Goal: Task Accomplishment & Management: Use online tool/utility

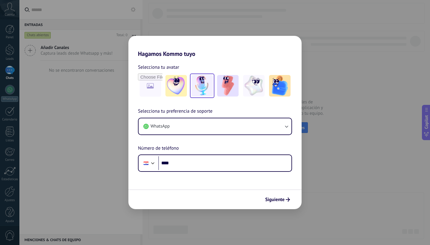
click at [204, 89] on img at bounding box center [201, 85] width 21 height 21
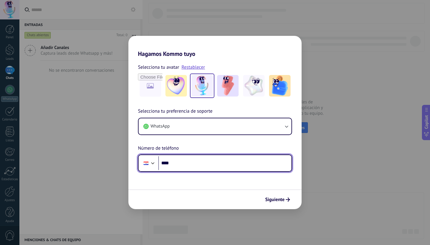
click at [229, 163] on input "****" at bounding box center [224, 163] width 133 height 14
type input "**********"
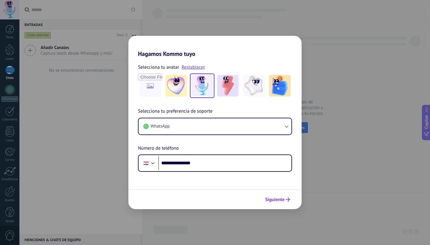
click at [278, 201] on span "Siguiente" at bounding box center [274, 199] width 19 height 4
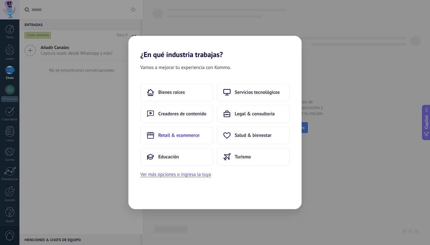
click at [191, 134] on span "Retail & ecommerce" at bounding box center [178, 135] width 41 height 6
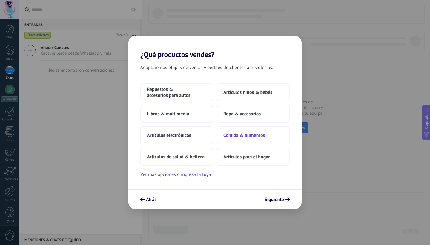
click at [257, 139] on button "Comida & alimentos" at bounding box center [253, 135] width 73 height 18
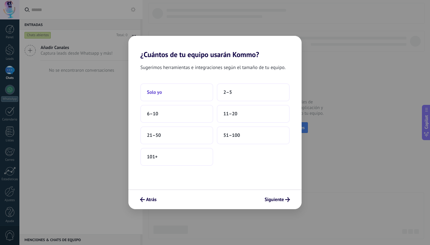
click at [187, 91] on button "Solo yo" at bounding box center [176, 92] width 73 height 18
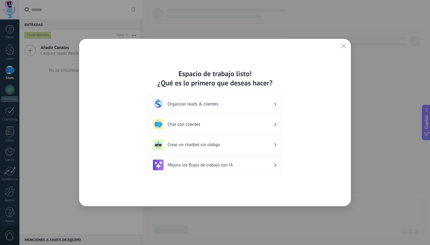
click at [233, 105] on h3 "Organizar leads & clientes" at bounding box center [221, 104] width 106 height 6
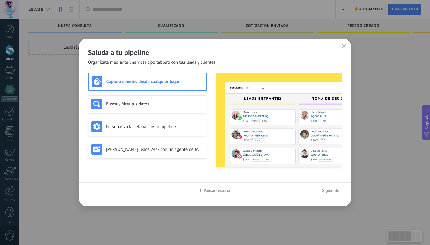
click at [210, 102] on div "Captura clientes desde cualquier lugar Busca y filtra tus datos Personaliza las…" at bounding box center [215, 120] width 254 height 95
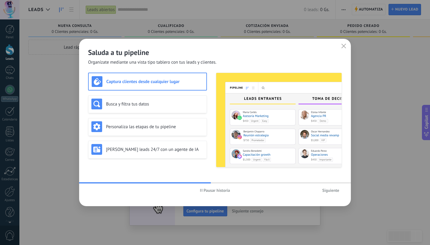
click at [334, 191] on span "Siguiente" at bounding box center [330, 190] width 17 height 4
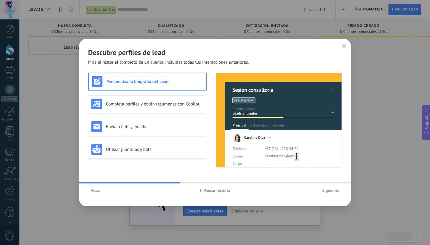
click at [334, 191] on span "Siguiente" at bounding box center [330, 190] width 17 height 4
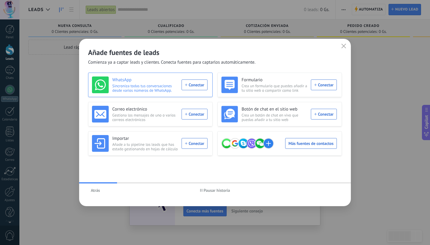
click at [204, 87] on div "WhatsApp Sincroniza todas tus conversaciones desde varios números de WhatsApp. …" at bounding box center [150, 84] width 116 height 17
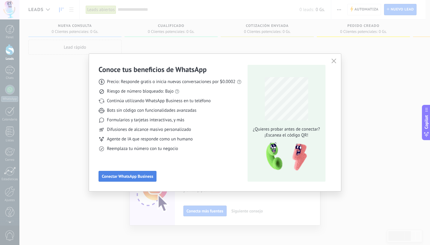
click at [134, 176] on span "Conectar WhatsApp Business" at bounding box center [127, 176] width 51 height 4
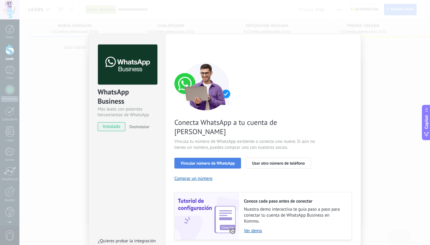
click at [194, 158] on button "Vincular número de WhatsApp" at bounding box center [207, 163] width 67 height 11
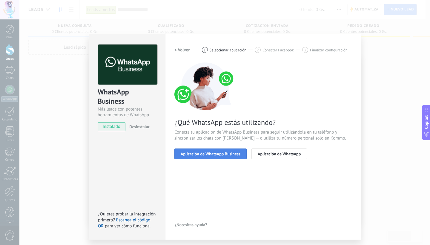
click at [213, 155] on span "Aplicación de WhatsApp Business" at bounding box center [211, 154] width 60 height 4
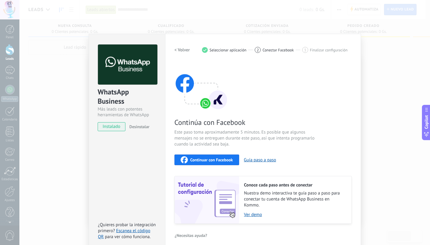
click at [209, 161] on span "Continuar con Facebook" at bounding box center [211, 160] width 43 height 4
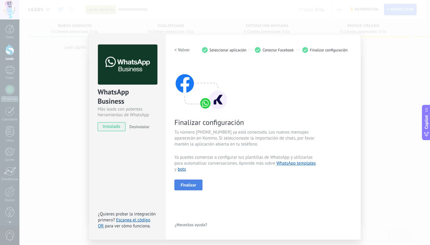
click at [190, 184] on span "Finalizar" at bounding box center [189, 185] width 16 height 4
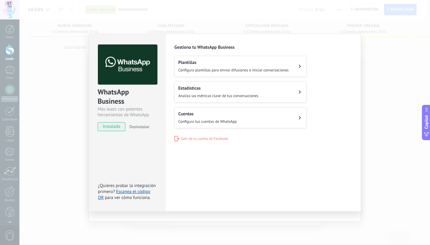
click at [225, 69] on span "Configura plantillas para enviar difusiones e iniciar conversaciones" at bounding box center [233, 69] width 110 height 5
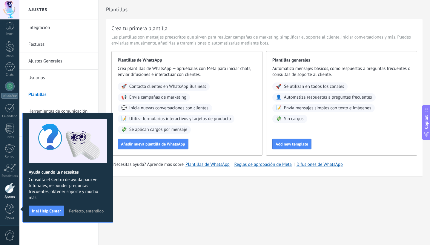
scroll to position [4, 0]
click at [84, 210] on span "Perfecto, entendido" at bounding box center [86, 211] width 35 height 4
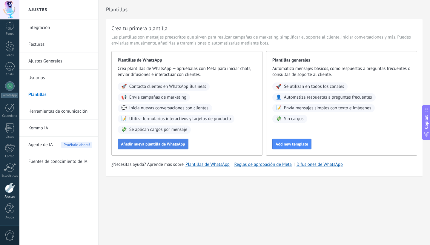
click at [144, 140] on button "Añadir nueva plantilla de WhatsApp" at bounding box center [153, 144] width 71 height 11
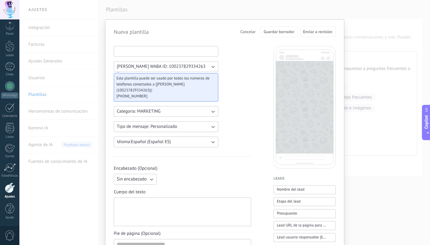
click at [176, 53] on input at bounding box center [166, 51] width 104 height 10
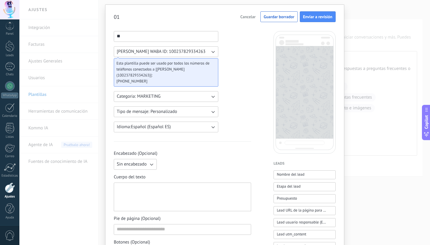
scroll to position [38, 0]
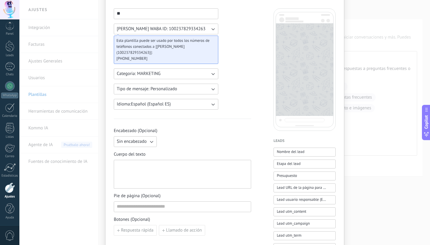
type input "**"
click at [146, 136] on button "Sin encabezado" at bounding box center [135, 141] width 43 height 11
click at [142, 147] on li "Texto" at bounding box center [133, 152] width 46 height 10
click at [170, 138] on input at bounding box center [204, 141] width 91 height 10
type input "*"
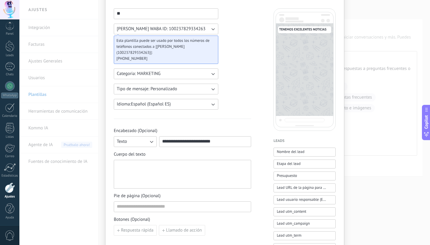
click at [236, 137] on input "**********" at bounding box center [204, 141] width 91 height 10
type input "**********"
click at [205, 164] on div at bounding box center [182, 174] width 131 height 24
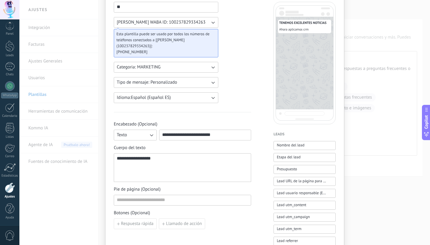
drag, startPoint x: 165, startPoint y: 157, endPoint x: 211, endPoint y: 164, distance: 46.2
click at [211, 163] on div "**********" at bounding box center [182, 168] width 131 height 24
drag, startPoint x: 228, startPoint y: 129, endPoint x: 169, endPoint y: 129, distance: 58.5
click at [169, 130] on input "**********" at bounding box center [204, 135] width 91 height 10
drag, startPoint x: 168, startPoint y: 129, endPoint x: 163, endPoint y: 130, distance: 5.4
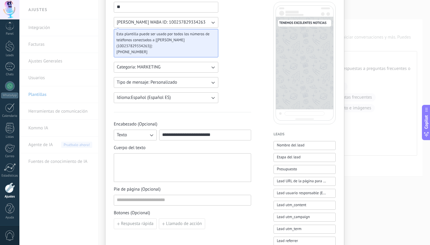
click at [163, 130] on input "**********" at bounding box center [204, 135] width 91 height 10
click at [225, 130] on input "**********" at bounding box center [204, 135] width 91 height 10
type input "*"
click at [194, 146] on div "Cuerpo del texto" at bounding box center [182, 163] width 137 height 37
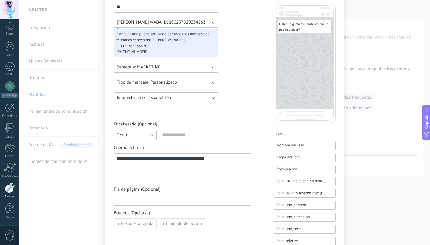
click at [165, 196] on input at bounding box center [182, 200] width 137 height 10
type input "*"
click at [130, 222] on span "Respuesta rápida" at bounding box center [137, 224] width 33 height 4
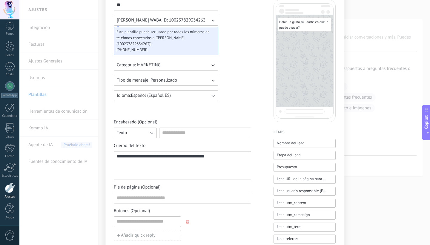
scroll to position [47, 0]
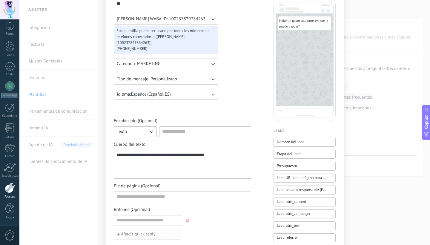
click at [146, 232] on span "Añadir quick reply" at bounding box center [138, 234] width 35 height 4
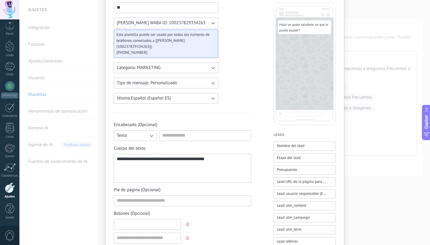
click at [151, 220] on input at bounding box center [147, 224] width 67 height 10
type input "*"
type input "********"
click at [149, 233] on input at bounding box center [147, 238] width 67 height 10
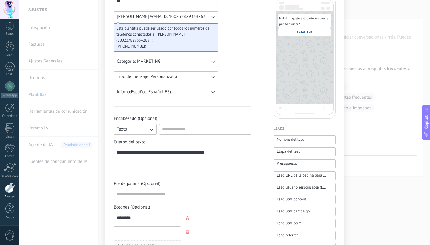
scroll to position [59, 0]
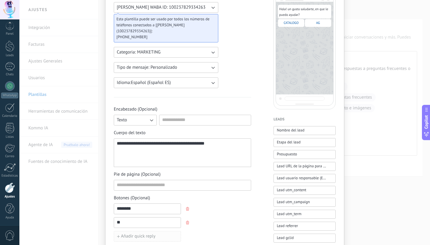
type input "*"
click at [188, 218] on button "button" at bounding box center [188, 222] width 5 height 9
click at [164, 219] on button "Añadir quick reply" at bounding box center [147, 222] width 67 height 11
click at [165, 218] on input at bounding box center [147, 222] width 67 height 10
type input "*"
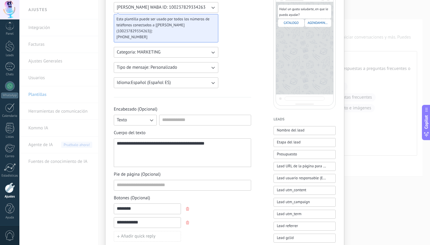
click at [137, 217] on input "**********" at bounding box center [147, 222] width 67 height 10
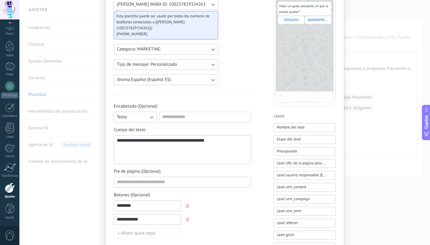
scroll to position [63, 0]
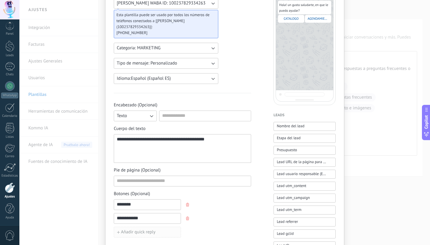
click at [154, 230] on span "Añadir quick reply" at bounding box center [138, 232] width 35 height 4
click at [186, 230] on icon "button" at bounding box center [187, 232] width 3 height 4
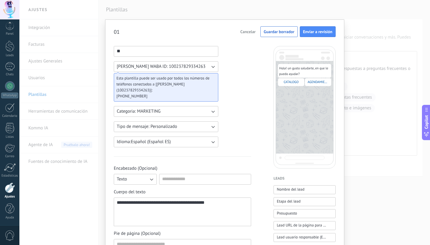
scroll to position [45, 0]
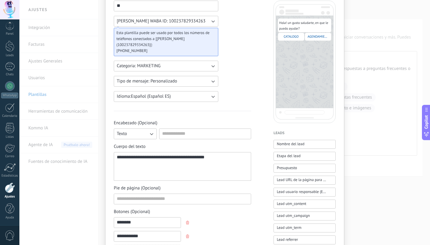
click at [152, 231] on input "**********" at bounding box center [147, 236] width 67 height 10
click at [150, 231] on input "**********" at bounding box center [147, 236] width 67 height 10
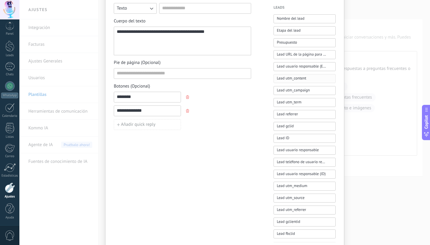
scroll to position [162, 0]
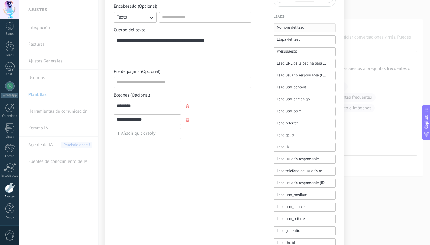
type input "**********"
click at [287, 30] on span "Nombre del lead" at bounding box center [291, 27] width 28 height 6
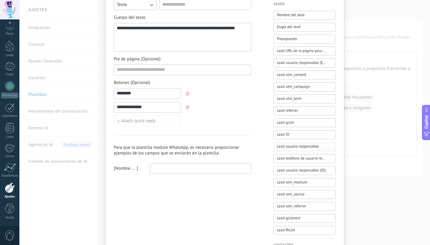
scroll to position [173, 0]
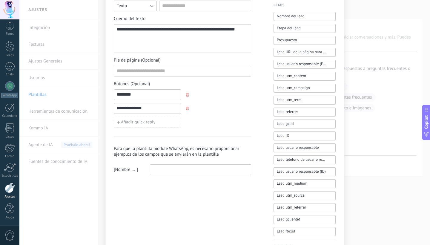
click at [174, 165] on input at bounding box center [200, 170] width 101 height 10
click at [121, 167] on span "Nombre del lead" at bounding box center [125, 170] width 21 height 6
click at [158, 165] on input at bounding box center [200, 170] width 101 height 10
click at [194, 165] on input "********" at bounding box center [200, 170] width 101 height 10
type input "*"
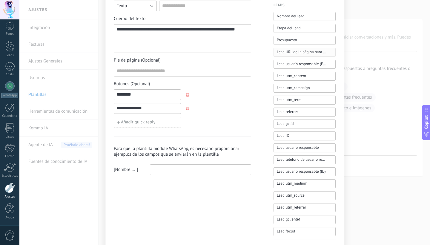
click at [297, 52] on span "Lead URL de la página para compartir con los clientes" at bounding box center [301, 52] width 49 height 6
drag, startPoint x: 135, startPoint y: 164, endPoint x: 118, endPoint y: 164, distance: 17.3
click at [118, 167] on div "[ Nombre del lead ]" at bounding box center [126, 170] width 24 height 6
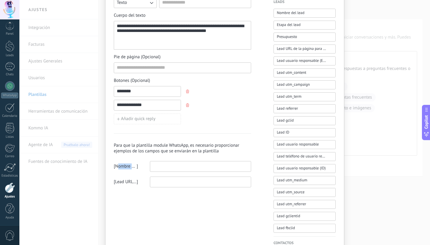
scroll to position [181, 0]
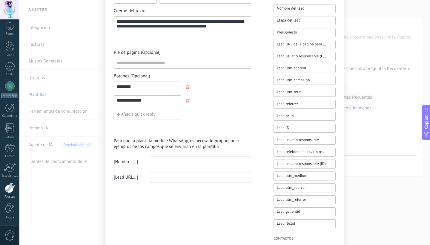
click at [168, 185] on div "**********" at bounding box center [182, 66] width 137 height 403
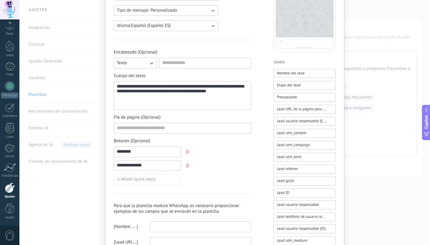
scroll to position [139, 0]
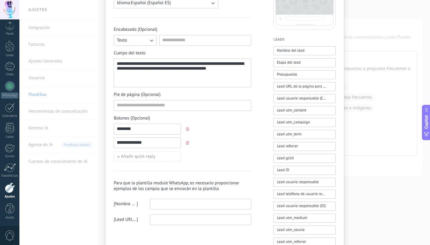
click at [140, 199] on div "[ Nombre del lead ]" at bounding box center [182, 204] width 137 height 11
click at [136, 201] on div "[ Nombre del lead ]" at bounding box center [126, 204] width 24 height 6
click at [189, 199] on input at bounding box center [200, 204] width 101 height 10
click at [125, 201] on span "Nombre del lead" at bounding box center [125, 204] width 21 height 6
click at [186, 141] on icon "button" at bounding box center [187, 143] width 3 height 4
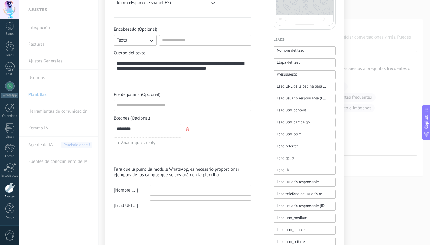
click at [187, 127] on icon "button" at bounding box center [187, 129] width 3 height 4
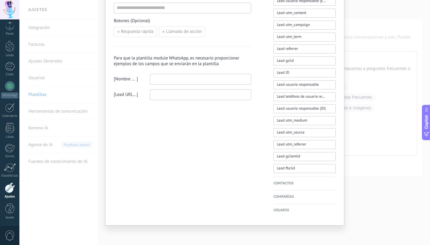
scroll to position [0, 0]
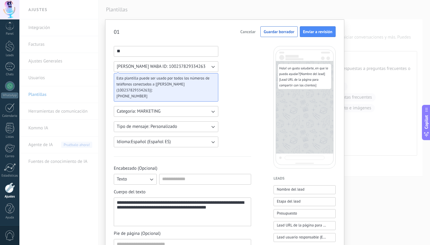
click at [173, 84] on span "Esta plantilla puede ser usado por todos los números de teléfonos conectados a …" at bounding box center [163, 84] width 94 height 18
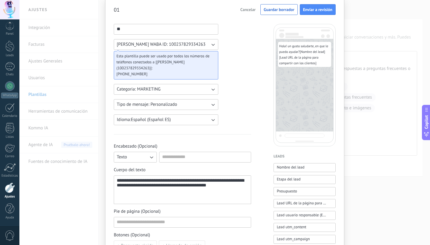
scroll to position [57, 0]
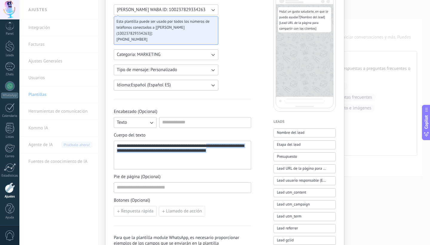
drag, startPoint x: 213, startPoint y: 140, endPoint x: 223, endPoint y: 146, distance: 12.2
click at [223, 146] on div "**********" at bounding box center [182, 155] width 131 height 24
click at [198, 162] on div "**********" at bounding box center [182, 155] width 137 height 29
click at [219, 149] on div "**********" at bounding box center [182, 155] width 131 height 24
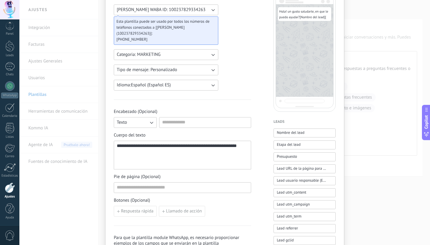
click at [224, 147] on div "**********" at bounding box center [182, 155] width 131 height 24
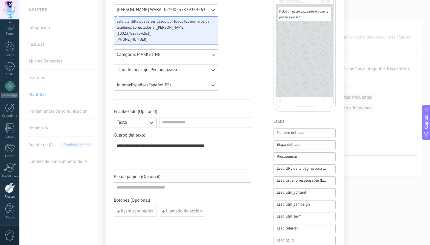
click at [163, 143] on div "**********" at bounding box center [182, 155] width 131 height 24
click at [315, 134] on button "Nombre del lead" at bounding box center [305, 132] width 62 height 9
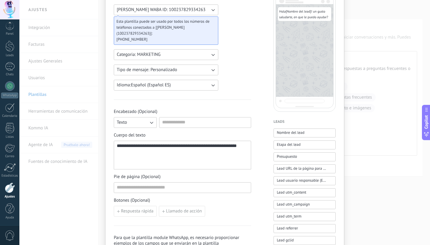
click at [180, 150] on div "**********" at bounding box center [182, 155] width 131 height 24
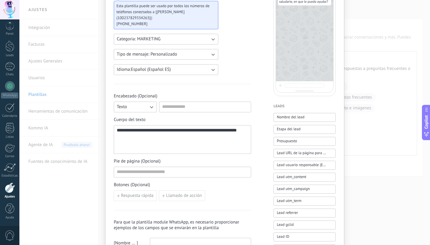
scroll to position [80, 0]
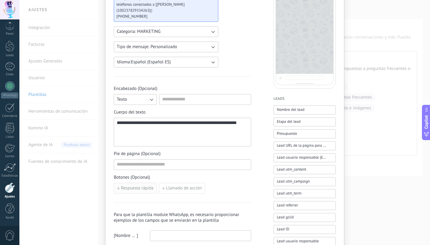
click at [145, 186] on span "Respuesta rápida" at bounding box center [137, 188] width 33 height 4
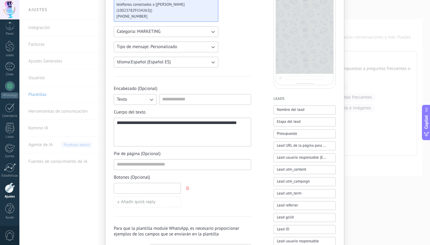
click at [146, 183] on input at bounding box center [147, 188] width 67 height 10
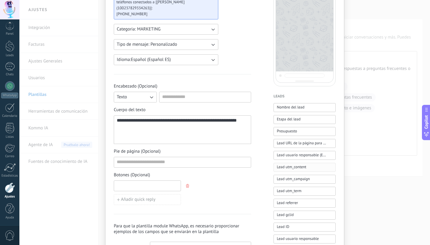
scroll to position [119, 0]
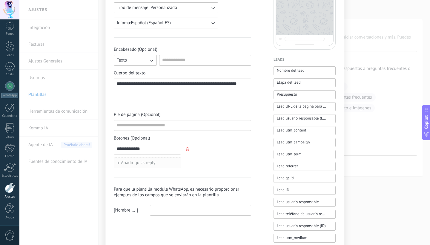
type input "**********"
click at [170, 157] on button "Añadir quick reply" at bounding box center [147, 162] width 67 height 11
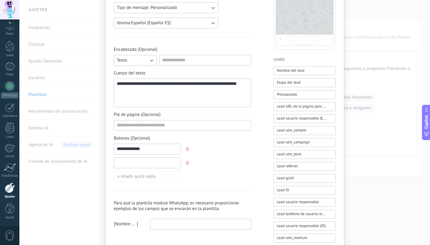
click at [164, 158] on input at bounding box center [147, 163] width 67 height 10
type input "*"
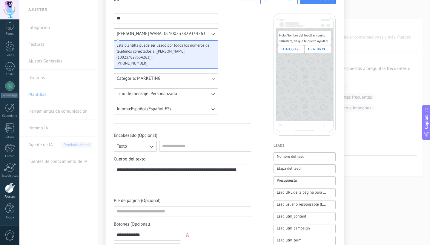
scroll to position [38, 0]
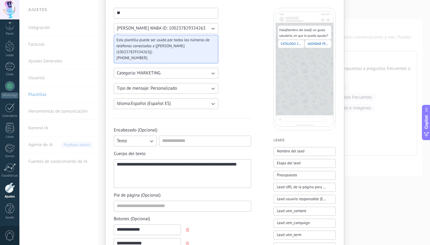
type input "**********"
click at [201, 162] on div "**********" at bounding box center [182, 174] width 131 height 24
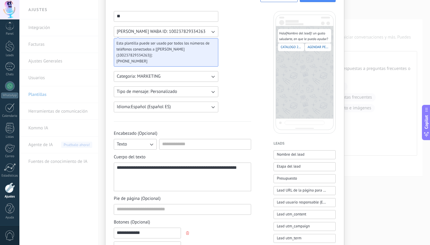
scroll to position [108, 0]
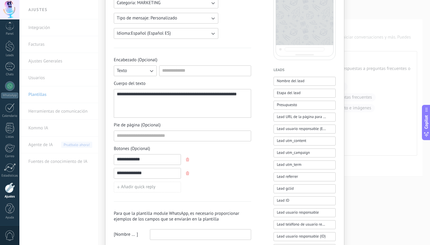
click at [149, 105] on div "**********" at bounding box center [182, 104] width 131 height 24
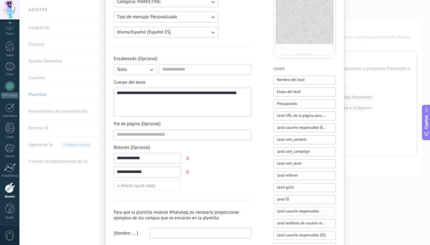
scroll to position [111, 0]
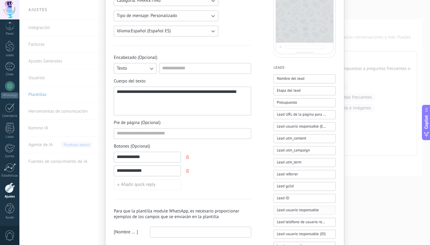
click at [302, 211] on span "Lead usuario responsable" at bounding box center [298, 210] width 42 height 6
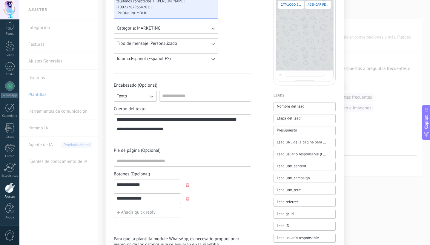
scroll to position [0, 0]
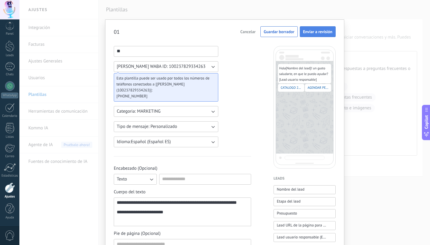
click at [314, 32] on span "Enviar a revisión" at bounding box center [317, 32] width 29 height 4
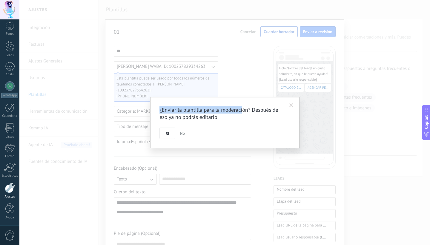
drag, startPoint x: 239, startPoint y: 105, endPoint x: 242, endPoint y: 112, distance: 7.3
click at [242, 112] on div "¿Enviar la plantilla para la moderación? Después de eso ya no podrás editarlo S…" at bounding box center [224, 122] width 149 height 51
click at [182, 133] on span "No" at bounding box center [182, 132] width 5 height 5
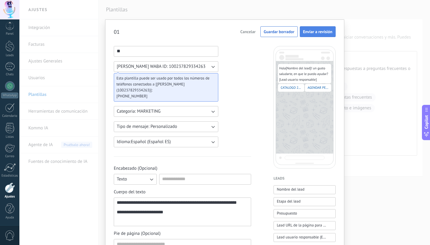
click at [317, 28] on button "Enviar a revisión" at bounding box center [318, 31] width 36 height 11
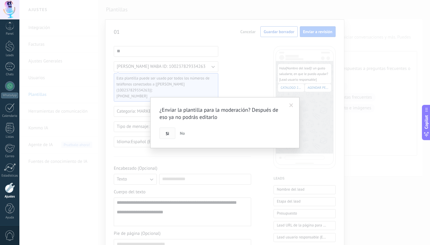
click at [171, 133] on button "Si" at bounding box center [167, 132] width 16 height 11
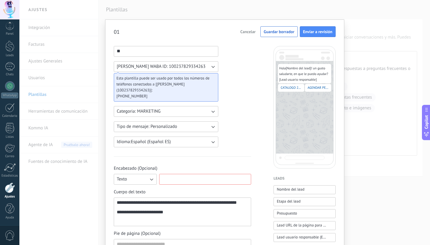
click at [173, 176] on input at bounding box center [204, 179] width 91 height 10
type input "*"
type input "**********"
click at [317, 33] on span "Enviar a revisión" at bounding box center [317, 32] width 29 height 4
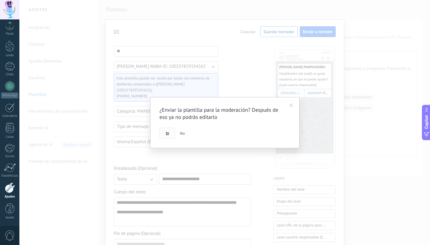
click at [167, 132] on span "Si" at bounding box center [167, 133] width 3 height 4
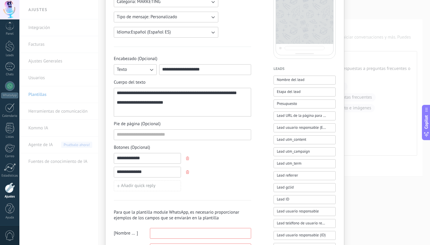
scroll to position [160, 0]
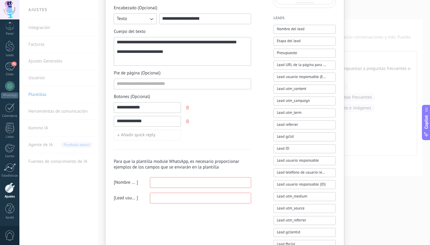
click at [192, 177] on input at bounding box center [200, 182] width 101 height 10
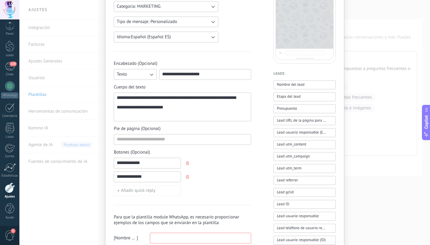
scroll to position [153, 0]
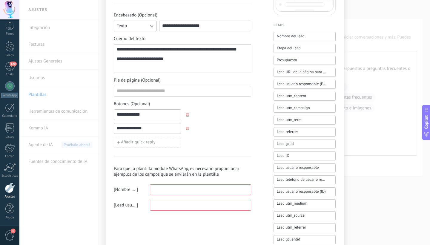
click at [159, 200] on input at bounding box center [200, 205] width 101 height 10
click at [161, 47] on div "**********" at bounding box center [182, 59] width 131 height 24
click at [291, 156] on button "Lead ID" at bounding box center [305, 155] width 62 height 9
click at [218, 185] on input at bounding box center [200, 190] width 101 height 10
drag, startPoint x: 170, startPoint y: 57, endPoint x: 129, endPoint y: 56, distance: 40.6
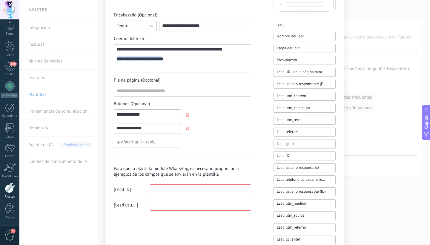
click at [129, 56] on div "**********" at bounding box center [182, 58] width 131 height 5
click at [195, 201] on input at bounding box center [200, 205] width 101 height 10
type input "*"
type input "**********"
drag, startPoint x: 143, startPoint y: 46, endPoint x: 134, endPoint y: 44, distance: 9.3
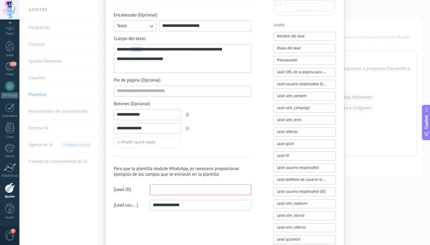
click at [134, 47] on div "**********" at bounding box center [182, 59] width 131 height 24
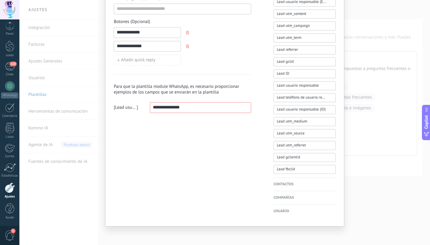
scroll to position [0, 0]
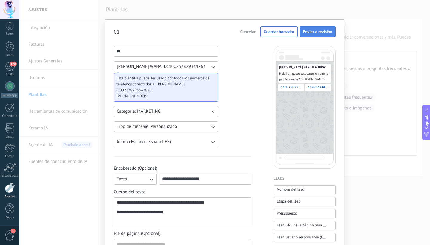
click at [312, 30] on span "Enviar a revisión" at bounding box center [317, 32] width 29 height 4
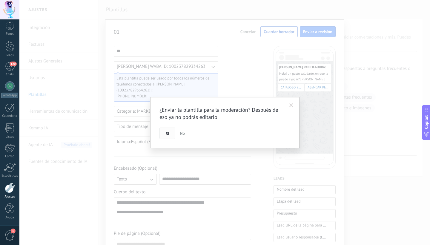
click at [169, 133] on span "Si" at bounding box center [167, 133] width 3 height 4
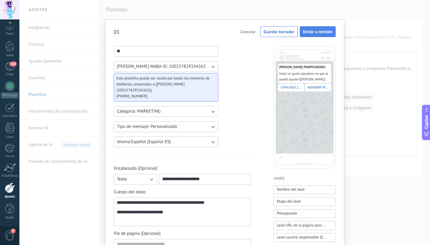
click at [308, 36] on button "Enviar a revisión" at bounding box center [318, 31] width 36 height 11
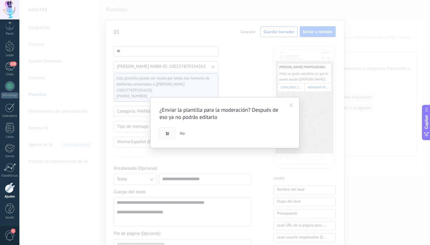
click at [170, 133] on button "Si" at bounding box center [167, 132] width 16 height 11
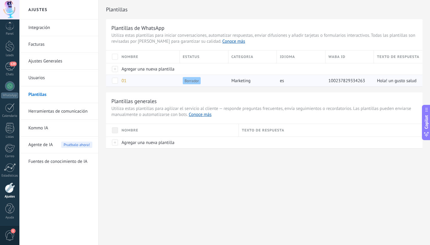
click at [196, 79] on span "Borrador" at bounding box center [192, 80] width 18 height 7
click at [148, 82] on div "01" at bounding box center [148, 80] width 58 height 11
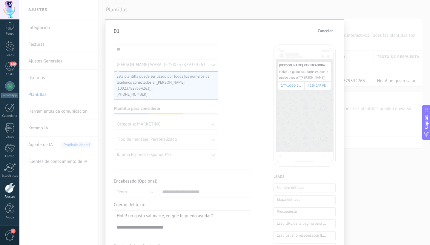
click at [325, 33] on span "Cancelar" at bounding box center [325, 31] width 15 height 4
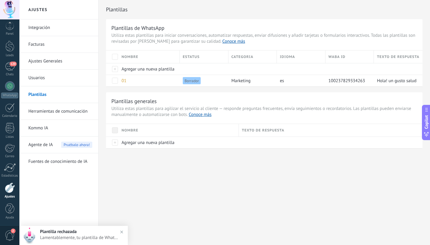
click at [57, 241] on div "Plantilla rechazada [DATE] 17:51 Lamentablemente, tu plantilla de WhatsApp "01"…" at bounding box center [84, 235] width 88 height 19
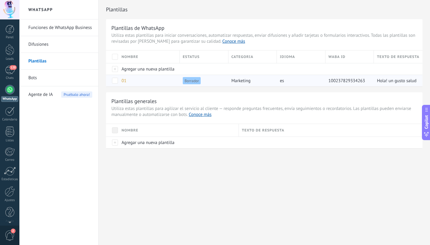
click at [188, 80] on span "Borrador" at bounding box center [192, 80] width 18 height 7
click at [222, 43] on link "Conoce más" at bounding box center [233, 42] width 23 height 6
click at [116, 82] on span at bounding box center [115, 81] width 6 height 6
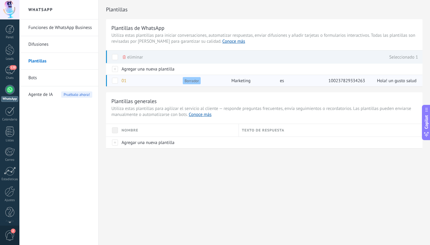
click at [113, 79] on span at bounding box center [115, 81] width 6 height 6
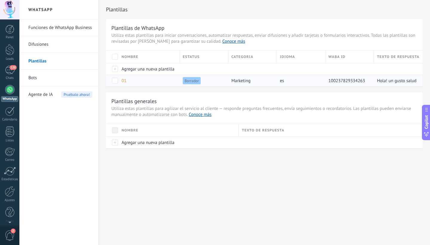
click at [192, 81] on span "Borrador" at bounding box center [192, 80] width 18 height 7
click at [243, 80] on span "marketing" at bounding box center [240, 81] width 19 height 6
click at [374, 83] on div "Hola! un gusto saludarte, en que le puedo ayudar? [Lead usuario responsable]" at bounding box center [395, 80] width 43 height 11
click at [428, 114] on div "Copilot" at bounding box center [426, 122] width 6 height 30
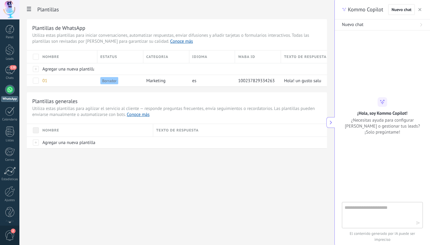
click at [332, 124] on icon at bounding box center [331, 122] width 4 height 4
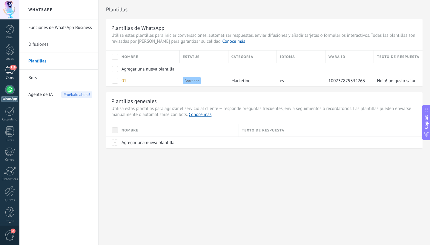
click at [7, 73] on div "119" at bounding box center [10, 70] width 10 height 9
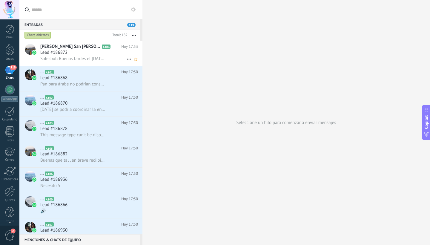
click at [82, 56] on div "Salesbot: Buenas tardes el [DATE] estamos por la zona le puedo enviar" at bounding box center [89, 59] width 98 height 6
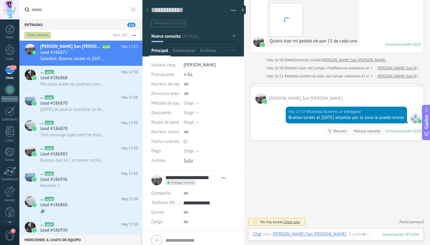
scroll to position [9, 0]
click at [72, 178] on div "Lead #186936" at bounding box center [89, 179] width 98 height 6
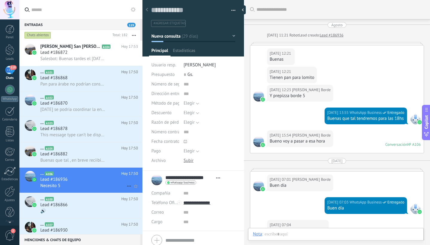
type textarea "**********"
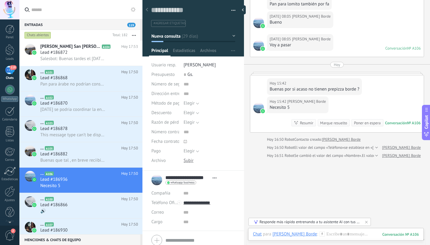
scroll to position [1075, 0]
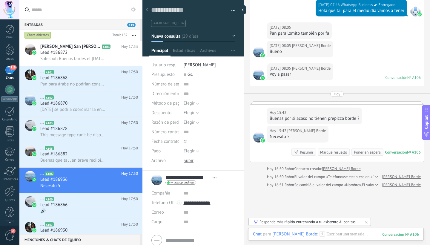
click at [297, 222] on div "Responde más rápido entrenando a tu asistente AI con tus fuentes de datos" at bounding box center [309, 221] width 101 height 5
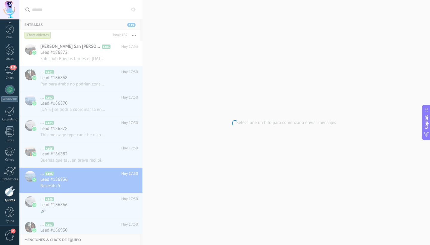
scroll to position [4, 0]
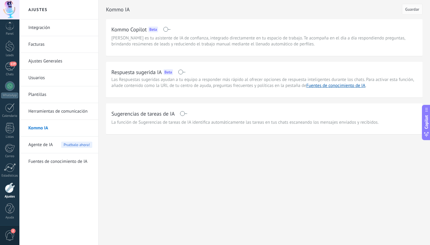
click at [182, 73] on span at bounding box center [181, 72] width 7 height 5
click at [186, 112] on span at bounding box center [183, 113] width 7 height 5
click at [409, 8] on span "Guardar" at bounding box center [412, 9] width 14 height 4
click at [54, 145] on div "Agente de IA Pruébalo ahora!" at bounding box center [60, 144] width 64 height 17
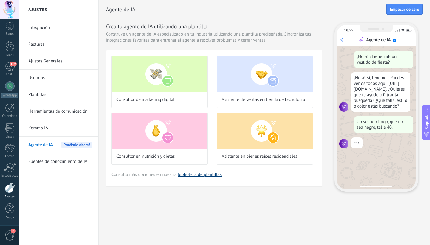
scroll to position [18, 0]
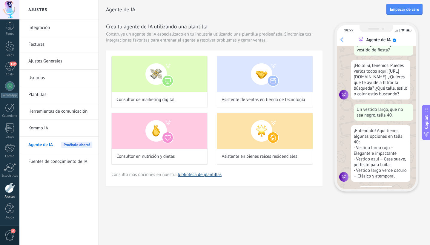
click at [207, 174] on link "biblioteca de plantillas" at bounding box center [200, 175] width 44 height 6
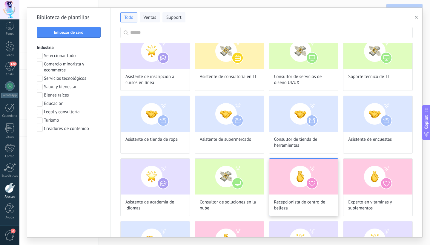
scroll to position [313, 0]
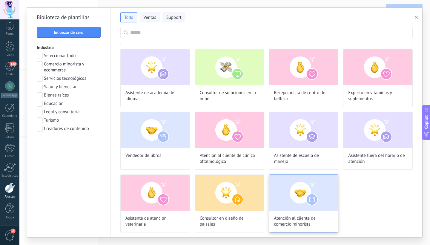
click at [290, 198] on img at bounding box center [303, 193] width 69 height 36
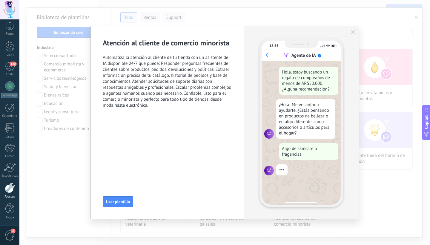
scroll to position [0, 0]
click at [123, 198] on button "Usar plantilla" at bounding box center [118, 201] width 30 height 11
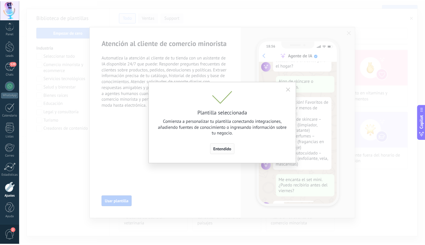
scroll to position [83, 0]
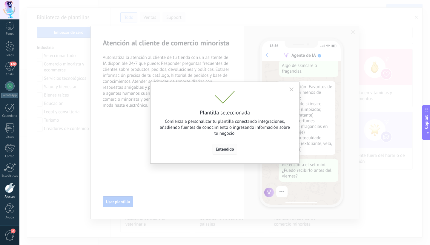
click at [224, 150] on span "Entendido" at bounding box center [225, 149] width 18 height 4
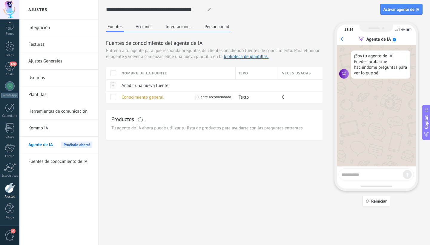
click at [364, 175] on textarea at bounding box center [372, 173] width 62 height 7
type textarea "**********"
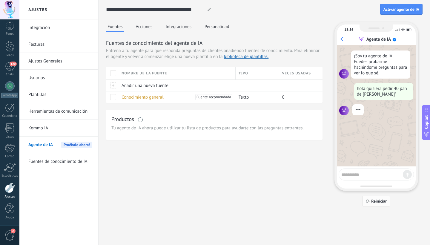
click at [380, 205] on button "Reiniciar" at bounding box center [375, 201] width 27 height 11
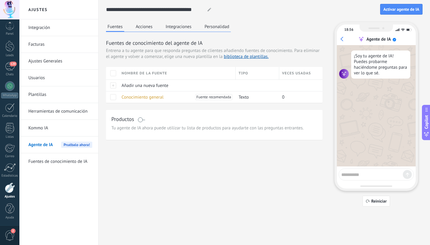
click at [366, 177] on textarea at bounding box center [372, 173] width 62 height 7
type textarea "**********"
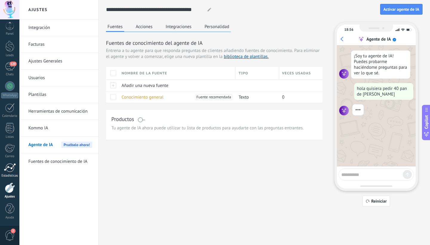
click at [13, 173] on link "Estadísticas" at bounding box center [9, 170] width 19 height 15
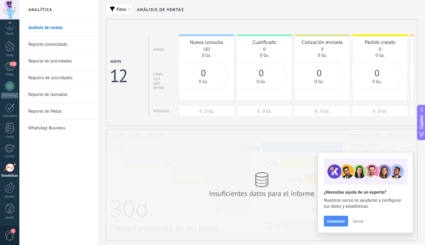
click at [357, 220] on span "Cerrar" at bounding box center [358, 221] width 11 height 4
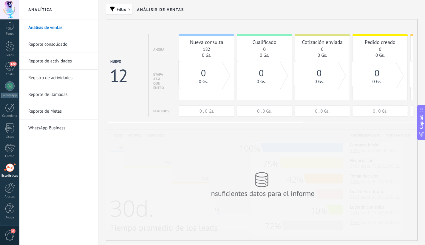
drag, startPoint x: 322, startPoint y: 76, endPoint x: 253, endPoint y: 86, distance: 69.4
click at [300, 81] on div "0 0 Gs." at bounding box center [319, 75] width 38 height 17
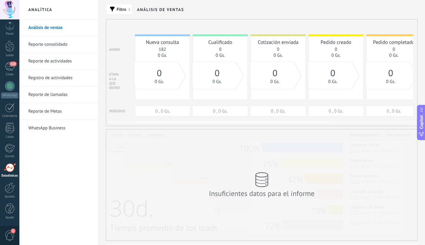
drag, startPoint x: 296, startPoint y: 76, endPoint x: 239, endPoint y: 78, distance: 57.4
click at [294, 78] on div at bounding box center [298, 75] width 8 height 27
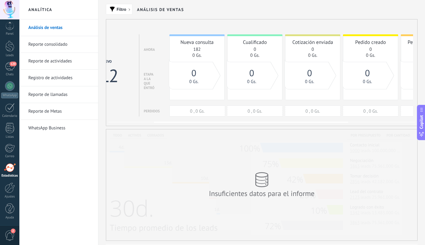
drag, startPoint x: 232, startPoint y: 77, endPoint x: 324, endPoint y: 78, distance: 92.0
click at [324, 78] on div "0" at bounding box center [310, 73] width 38 height 12
click at [9, 188] on div at bounding box center [10, 187] width 10 height 10
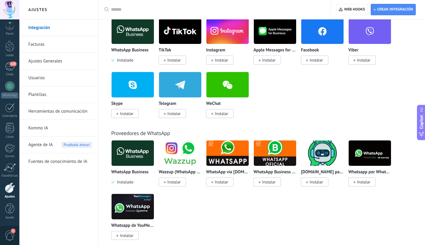
scroll to position [133, 0]
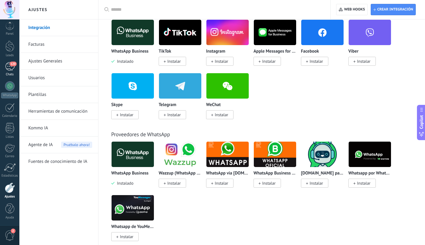
click at [7, 64] on div "120" at bounding box center [10, 66] width 10 height 9
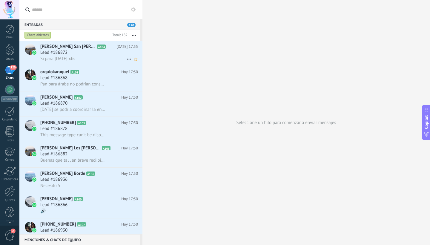
click at [44, 56] on span "Si para [DATE] xfis" at bounding box center [57, 59] width 35 height 6
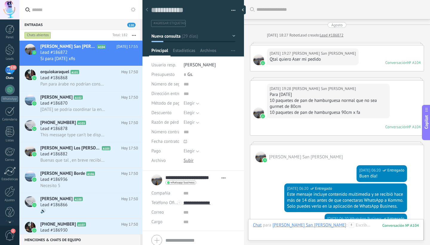
scroll to position [1043, 0]
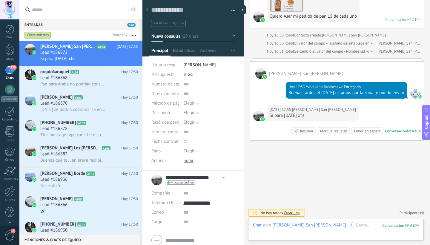
click at [308, 117] on div "Si para [DATE] xfis" at bounding box center [313, 116] width 86 height 6
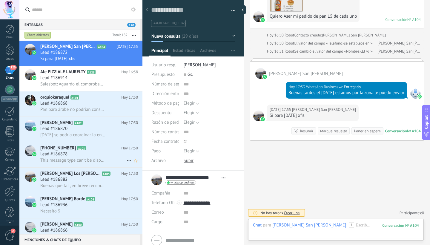
click at [49, 157] on span "This message type can’t be displayed because it’s not supported yet." at bounding box center [72, 160] width 65 height 6
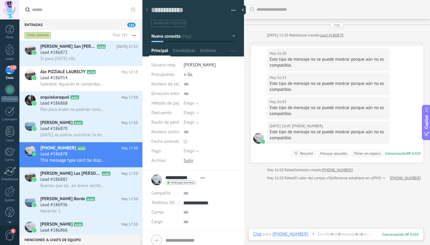
scroll to position [40, 0]
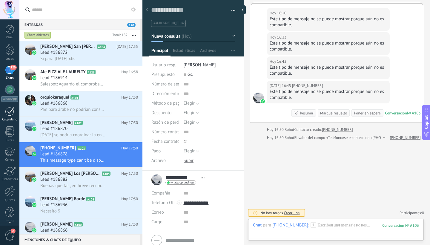
click at [8, 113] on div at bounding box center [10, 111] width 10 height 9
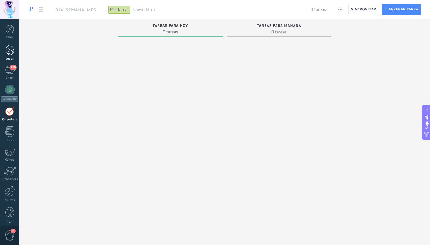
click at [10, 53] on div at bounding box center [9, 49] width 9 height 11
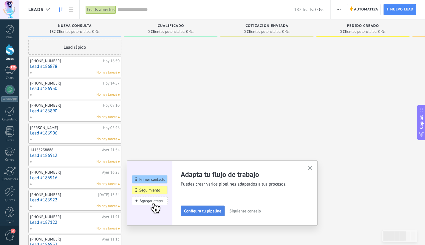
click at [207, 214] on button "Configura tu pipeline" at bounding box center [203, 210] width 44 height 11
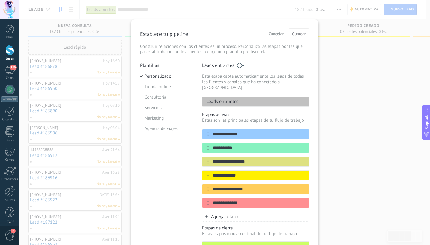
click at [277, 35] on span "Cancelar" at bounding box center [276, 34] width 15 height 4
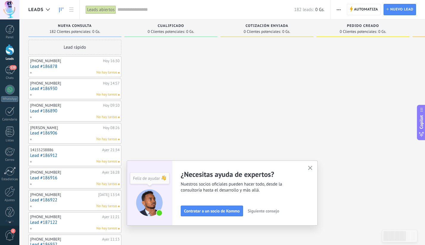
click at [313, 169] on icon "button" at bounding box center [310, 168] width 4 height 4
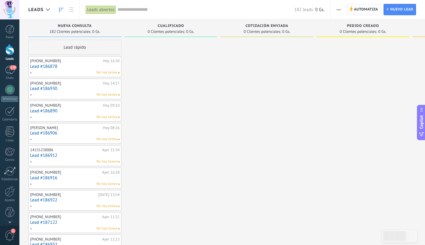
click at [357, 12] on span "Automatiza" at bounding box center [366, 9] width 24 height 11
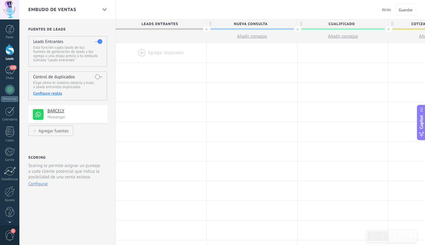
click at [182, 57] on div at bounding box center [161, 52] width 91 height 19
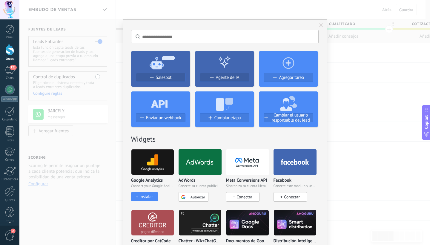
click at [150, 198] on div "Instalar" at bounding box center [145, 196] width 13 height 5
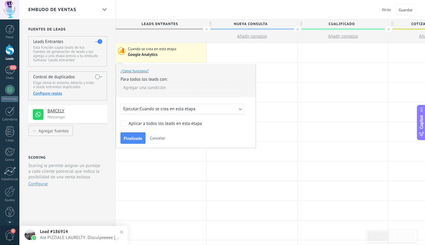
click at [138, 128] on form "¿Como funciona? Para todos los leads con: [PERSON_NAME] una condición Ejecutar:…" at bounding box center [186, 105] width 131 height 75
click at [129, 124] on div "Aplicar a todos los leads en esta etapa" at bounding box center [165, 124] width 73 height 6
click at [154, 137] on span "Cancelar" at bounding box center [157, 137] width 15 height 5
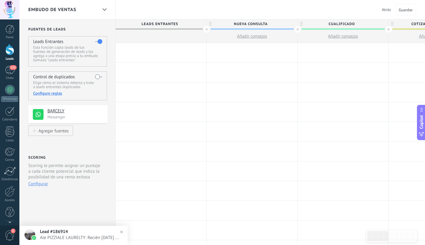
click at [123, 231] on img at bounding box center [121, 232] width 9 height 9
click at [122, 232] on img at bounding box center [121, 232] width 9 height 9
click at [95, 77] on label at bounding box center [98, 77] width 7 height 10
click at [9, 33] on div at bounding box center [9, 29] width 9 height 9
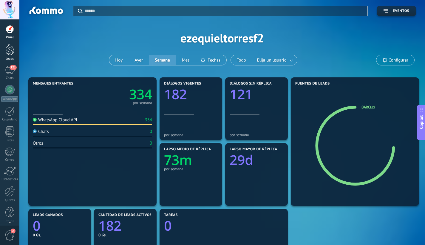
click at [9, 50] on div at bounding box center [9, 49] width 9 height 11
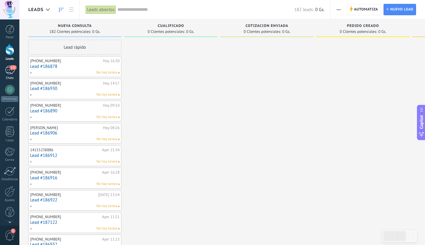
click at [10, 70] on div "121" at bounding box center [10, 70] width 10 height 9
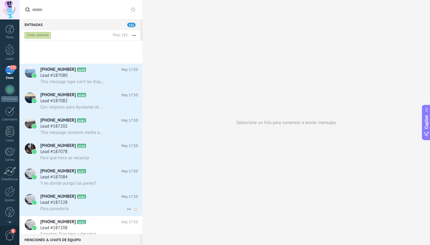
scroll to position [3422, 0]
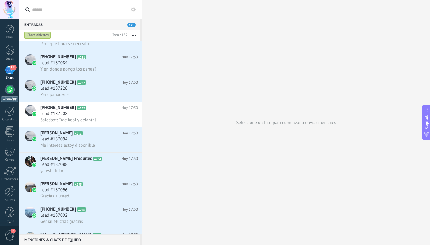
click at [6, 86] on link "WhatsApp" at bounding box center [9, 93] width 19 height 17
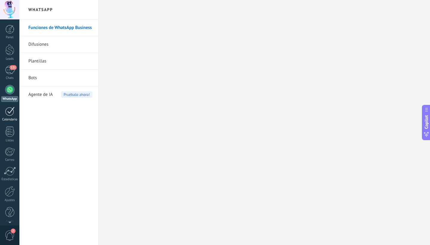
click at [9, 107] on div at bounding box center [10, 111] width 10 height 9
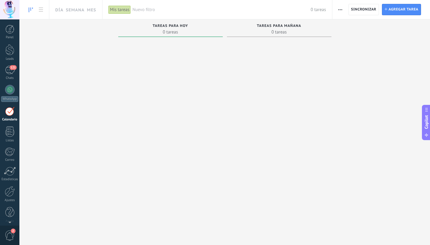
click at [428, 130] on div "Copilot" at bounding box center [426, 122] width 6 height 30
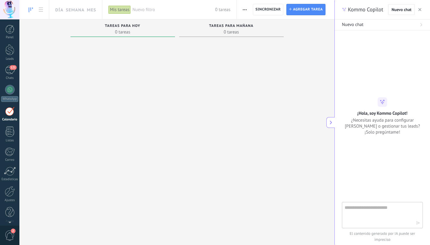
type textarea "**********"
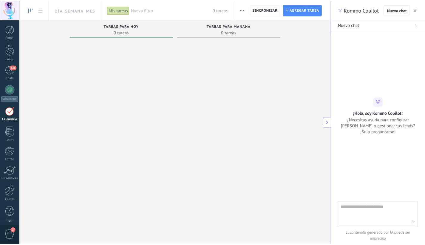
scroll to position [6, 0]
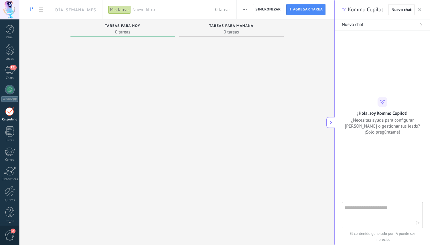
click at [332, 122] on icon at bounding box center [331, 122] width 4 height 4
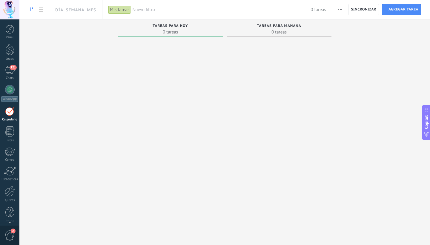
click at [329, 124] on div at bounding box center [279, 134] width 105 height 190
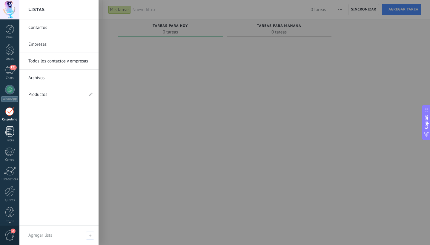
click at [7, 136] on div at bounding box center [9, 131] width 9 height 10
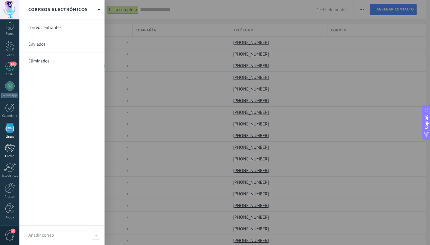
click at [7, 149] on div at bounding box center [10, 148] width 10 height 9
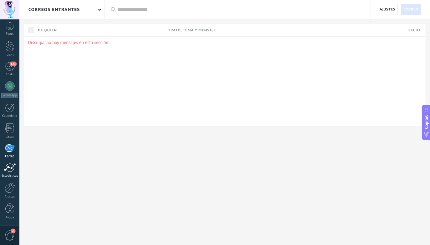
click at [10, 171] on div at bounding box center [10, 167] width 12 height 9
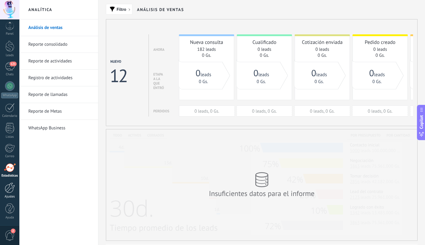
click at [4, 188] on link "Ajustes" at bounding box center [9, 190] width 19 height 16
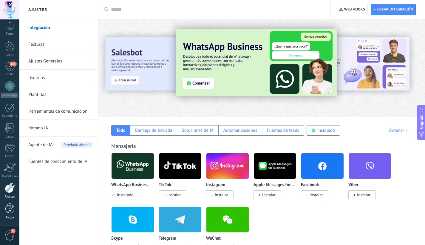
click at [11, 210] on div at bounding box center [9, 208] width 9 height 10
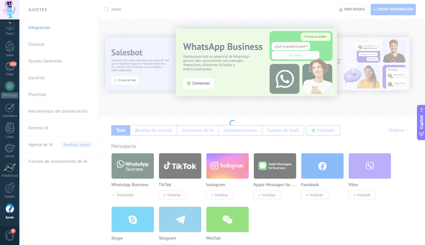
scroll to position [8, 0]
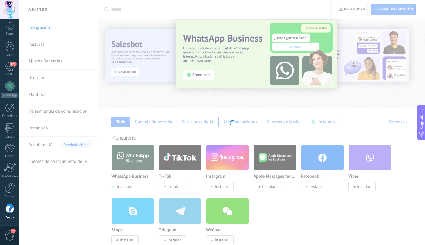
click at [8, 237] on span "2" at bounding box center [10, 235] width 10 height 10
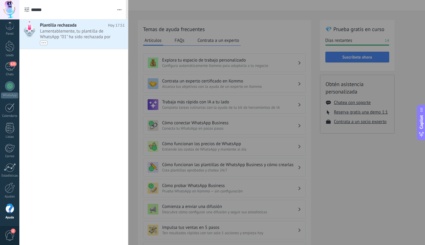
click at [12, 235] on span "2" at bounding box center [10, 235] width 10 height 10
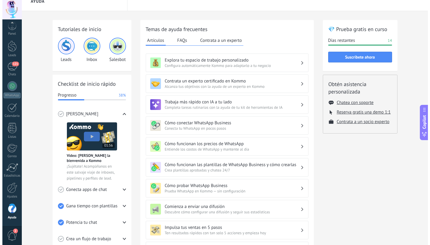
scroll to position [0, 0]
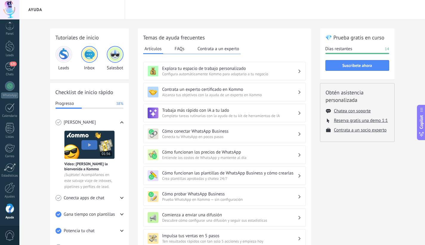
click at [10, 235] on span "0" at bounding box center [10, 235] width 10 height 10
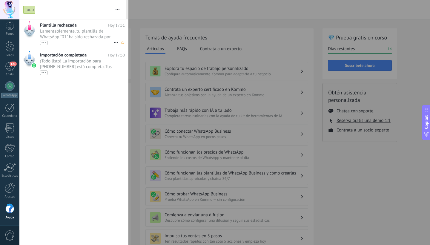
click at [60, 42] on div "•••" at bounding box center [76, 42] width 73 height 5
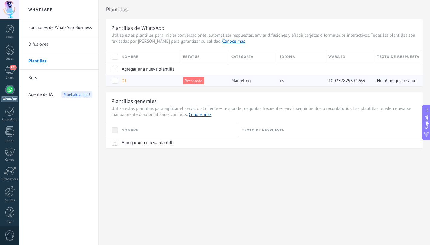
click at [170, 81] on div "01" at bounding box center [148, 80] width 58 height 11
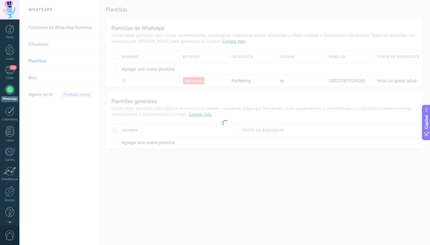
click at [191, 82] on body ".abccls-1,.abccls-2{fill-rule:evenodd}.abccls-2{fill:#fff} .abfcls-1{fill:none}…" at bounding box center [215, 122] width 430 height 245
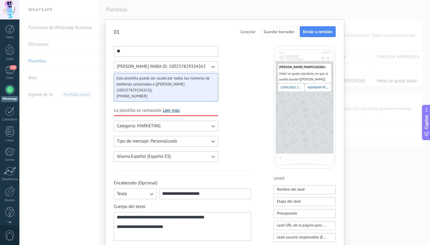
click at [176, 107] on link "Leer mas" at bounding box center [171, 110] width 17 height 6
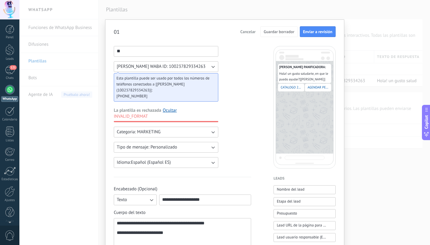
click at [252, 36] on div "Cancelar Guardar borrador Enviar a revisión" at bounding box center [287, 31] width 98 height 11
click at [251, 32] on span "Cancelar" at bounding box center [247, 32] width 15 height 4
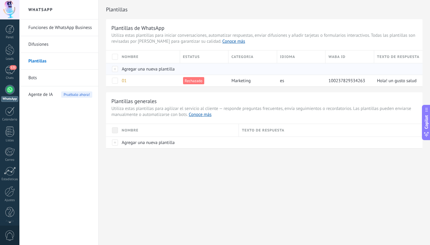
click at [127, 71] on span "Agregar una nueva plantilla" at bounding box center [148, 69] width 53 height 6
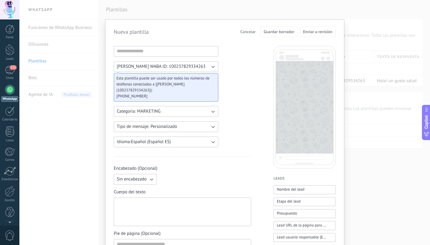
click at [247, 33] on span "Cancelar" at bounding box center [247, 32] width 15 height 4
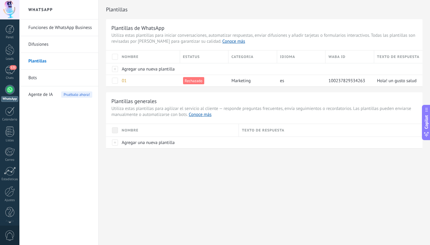
click at [130, 133] on div "Nombre" at bounding box center [179, 130] width 120 height 13
click at [119, 141] on div "Agregar una nueva plantilla" at bounding box center [177, 142] width 117 height 11
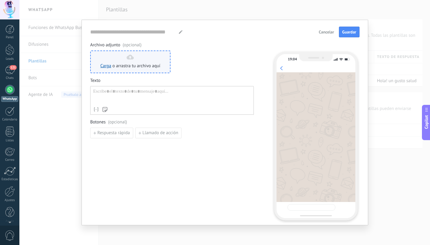
type input "**********"
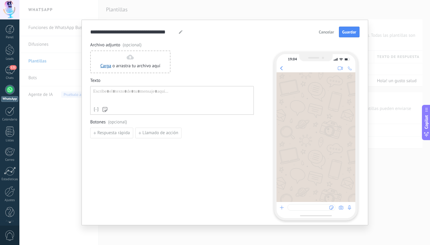
click at [326, 30] on span "Cancelar" at bounding box center [326, 32] width 15 height 4
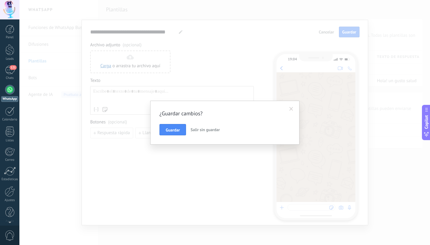
click at [195, 131] on span "Salir sin guardar" at bounding box center [204, 129] width 29 height 5
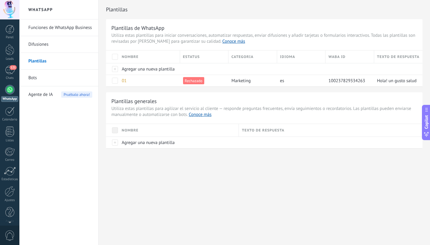
click at [62, 29] on link "Funciones de WhatsApp Business" at bounding box center [60, 27] width 64 height 17
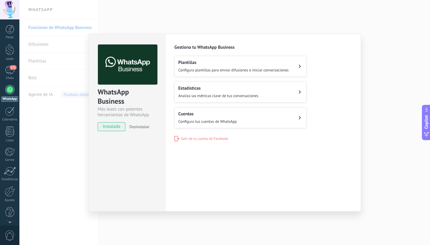
click at [201, 73] on button "Plantillas Configura plantillas para enviar difusiones e iniciar conversaciones" at bounding box center [240, 66] width 132 height 21
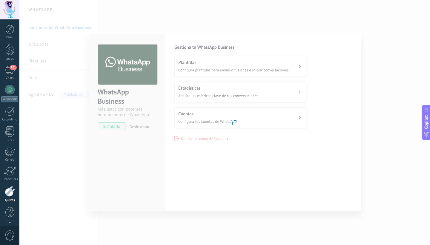
scroll to position [4, 0]
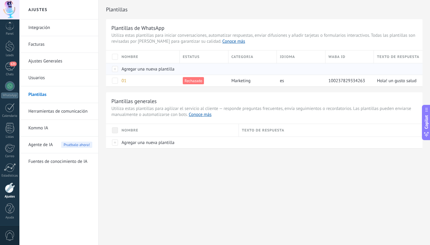
click at [188, 73] on div at bounding box center [203, 68] width 46 height 11
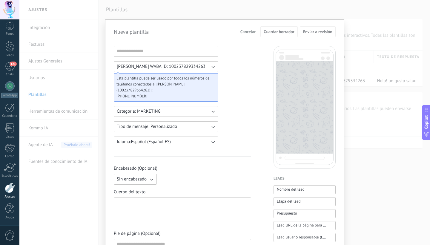
click at [242, 33] on span "Cancelar" at bounding box center [247, 32] width 15 height 4
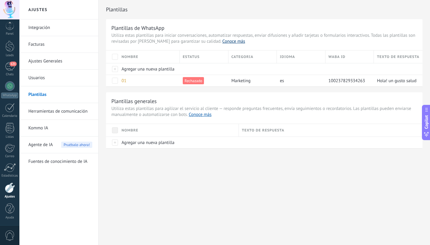
click at [222, 42] on link "Conoce más" at bounding box center [233, 42] width 23 height 6
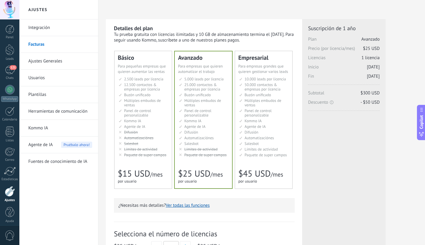
click at [48, 27] on link "Integración" at bounding box center [60, 27] width 64 height 17
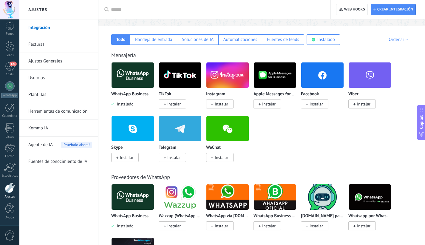
scroll to position [92, 0]
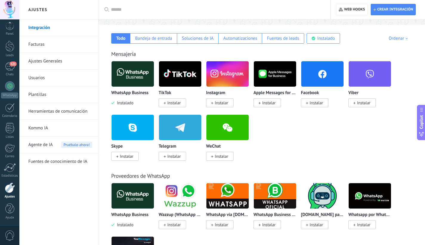
click at [222, 101] on span "Instalar" at bounding box center [221, 102] width 13 height 5
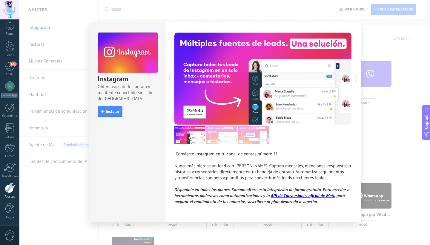
click at [389, 47] on div "Instagram Obtén leads de Instagram y mantente conectado sin salir de Kommo Inst…" at bounding box center [224, 122] width 411 height 245
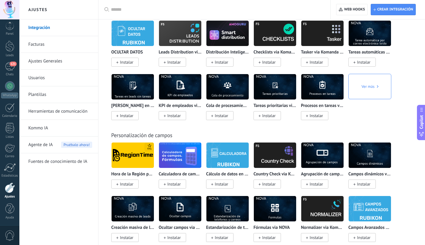
scroll to position [2023, 0]
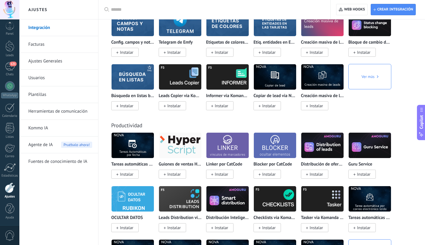
click at [420, 121] on span "Copilot" at bounding box center [422, 122] width 6 height 14
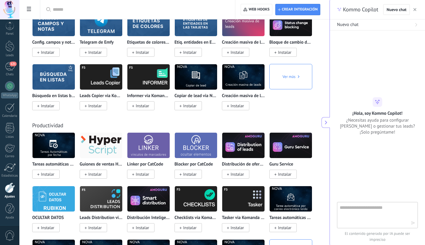
scroll to position [2001, 0]
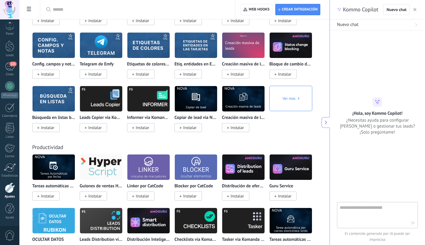
click at [355, 211] on textarea at bounding box center [373, 214] width 67 height 21
click at [382, 210] on textarea "****" at bounding box center [373, 214] width 67 height 21
type textarea "**********"
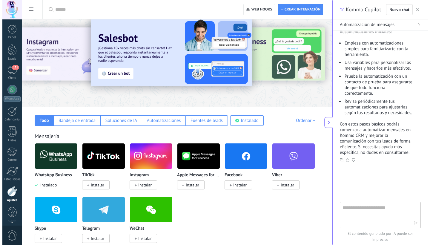
scroll to position [4, 0]
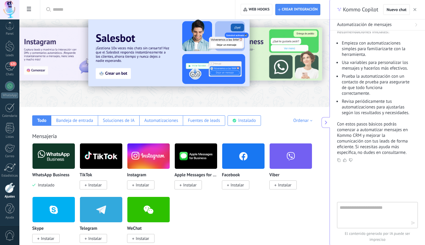
click at [118, 76] on img at bounding box center [169, 52] width 162 height 67
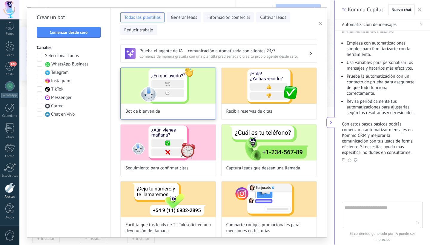
click at [191, 107] on div "Bot de bienvenida" at bounding box center [168, 93] width 96 height 52
type input "**********"
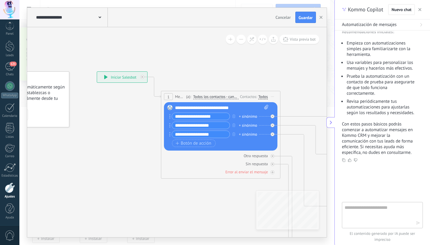
drag, startPoint x: 211, startPoint y: 202, endPoint x: 153, endPoint y: 202, distance: 57.9
click at [153, 202] on icon at bounding box center [412, 220] width 931 height 597
click at [192, 118] on input "**********" at bounding box center [200, 116] width 58 height 7
click at [225, 120] on div "**********" at bounding box center [200, 116] width 58 height 7
click at [222, 137] on input "**********" at bounding box center [200, 134] width 58 height 7
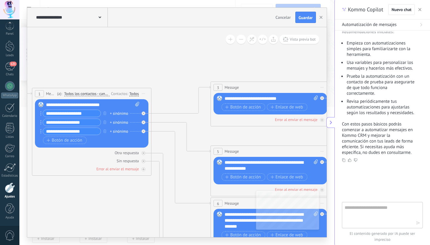
drag, startPoint x: 287, startPoint y: 150, endPoint x: 159, endPoint y: 147, distance: 128.4
click at [159, 147] on icon at bounding box center [283, 217] width 931 height 597
click at [93, 114] on input "**********" at bounding box center [72, 113] width 58 height 7
type input "*"
type input "********"
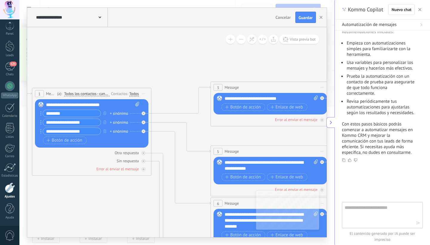
click at [93, 124] on input "**********" at bounding box center [72, 122] width 58 height 7
type input "*******"
click at [85, 133] on input "**********" at bounding box center [72, 131] width 58 height 7
click at [80, 122] on input "*******" at bounding box center [72, 122] width 58 height 7
click at [48, 131] on input "*********" at bounding box center [72, 131] width 58 height 7
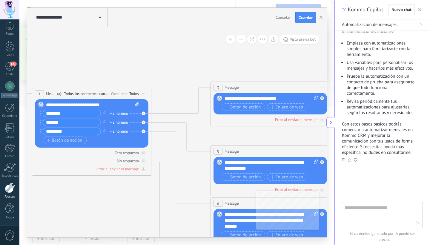
click at [47, 132] on input "*********" at bounding box center [72, 131] width 58 height 7
click at [46, 132] on input "*********" at bounding box center [72, 131] width 58 height 7
click at [85, 134] on input "**********" at bounding box center [72, 131] width 58 height 7
type input "**********"
click at [76, 123] on input "*******" at bounding box center [72, 122] width 58 height 7
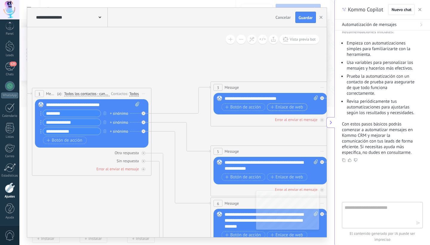
type input "**********"
click at [271, 108] on icon "button" at bounding box center [273, 106] width 4 height 3
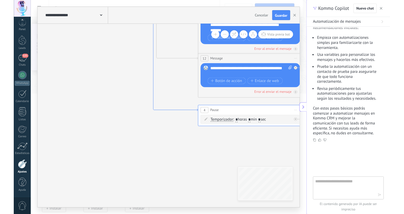
scroll to position [0, 0]
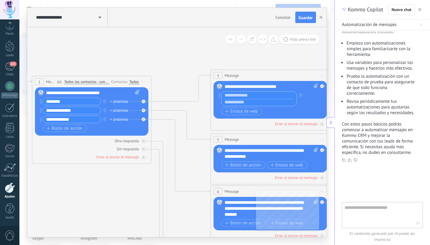
click at [253, 98] on input "text" at bounding box center [259, 95] width 75 height 7
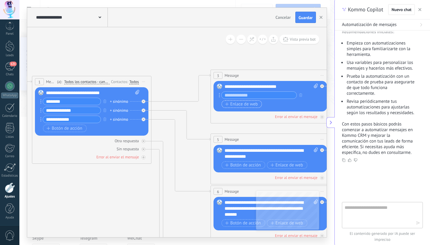
click at [256, 104] on span "Enlace de web" at bounding box center [241, 104] width 33 height 5
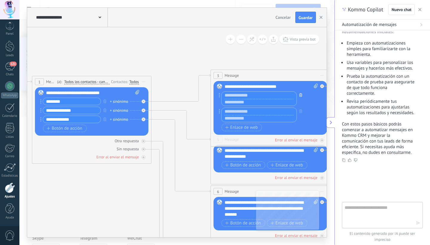
click at [300, 96] on icon "button" at bounding box center [300, 95] width 3 height 4
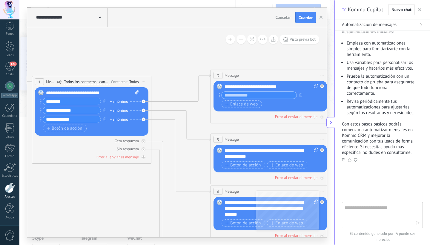
click at [317, 86] on icon at bounding box center [316, 86] width 4 height 4
click input "Subir" at bounding box center [0, 0] width 0 height 0
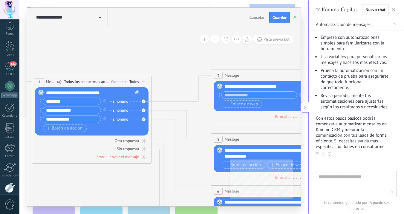
scroll to position [34, 0]
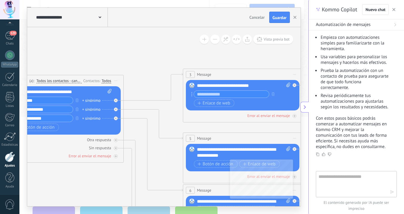
drag, startPoint x: 203, startPoint y: 105, endPoint x: 170, endPoint y: 104, distance: 32.9
click at [170, 104] on icon at bounding box center [256, 207] width 931 height 603
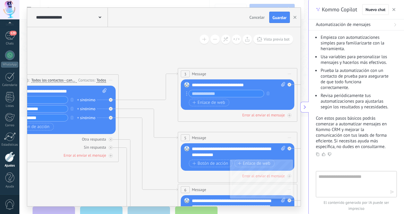
click at [282, 85] on icon at bounding box center [283, 84] width 4 height 4
click input "Subir" at bounding box center [0, 0] width 0 height 0
click at [282, 83] on icon at bounding box center [283, 84] width 4 height 4
click input "Subir" at bounding box center [0, 0] width 0 height 0
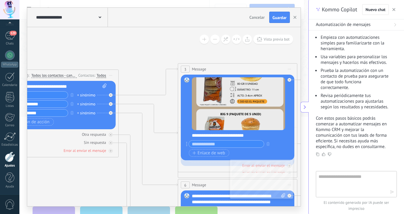
click at [243, 145] on input "text" at bounding box center [226, 144] width 75 height 7
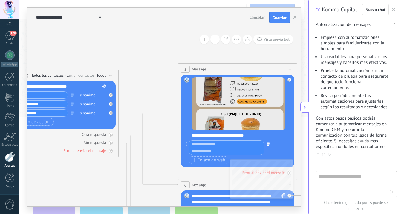
click at [267, 145] on icon "button" at bounding box center [267, 144] width 3 height 4
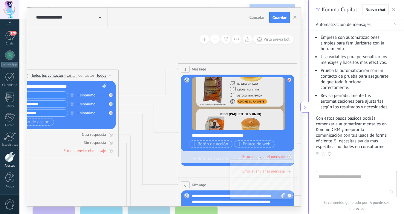
click at [289, 81] on div at bounding box center [289, 80] width 4 height 4
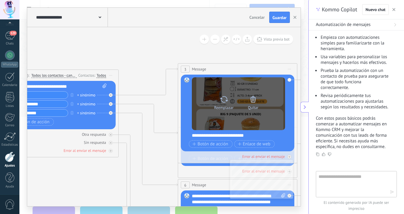
click at [252, 101] on icon at bounding box center [253, 99] width 8 height 8
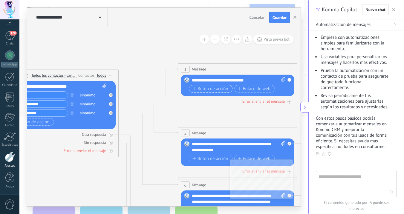
click at [222, 88] on span "Botón de acción" at bounding box center [210, 89] width 36 height 5
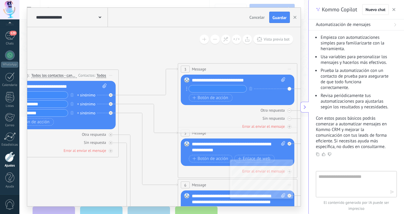
click at [289, 89] on div "Reemplazar Quitar Convertir a mensaje de voz Arrastre la imagen aquí para adjun…" at bounding box center [237, 90] width 113 height 30
click at [202, 87] on input "text" at bounding box center [218, 88] width 58 height 7
click at [249, 89] on icon "button" at bounding box center [250, 89] width 3 height 4
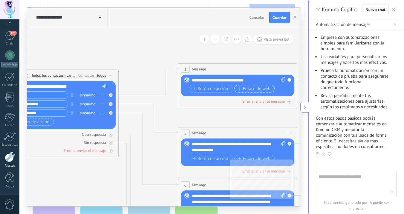
click at [247, 88] on span "Enlace de web" at bounding box center [254, 89] width 33 height 5
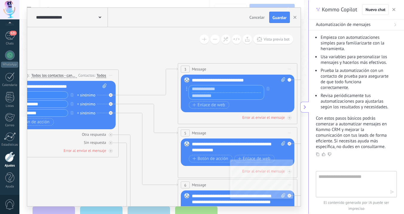
paste input "**********"
type input "**********"
click at [239, 89] on input "text" at bounding box center [226, 88] width 75 height 7
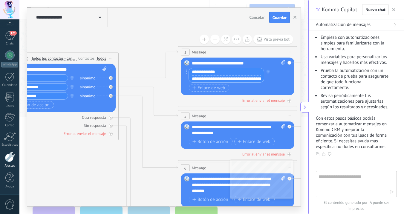
type input "**********"
click at [247, 130] on div "**********" at bounding box center [238, 130] width 93 height 12
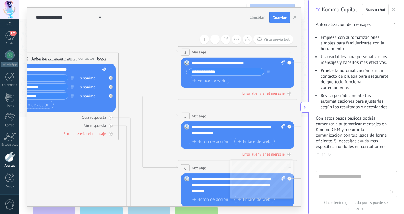
click at [216, 132] on div "**********" at bounding box center [238, 130] width 93 height 12
drag, startPoint x: 214, startPoint y: 133, endPoint x: 210, endPoint y: 130, distance: 4.9
click at [210, 130] on div "**********" at bounding box center [238, 130] width 93 height 12
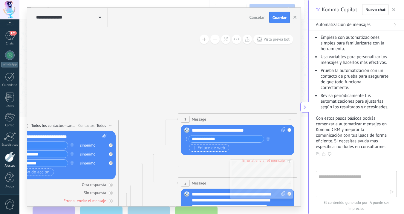
click at [209, 148] on span "Enlace de web" at bounding box center [208, 148] width 33 height 5
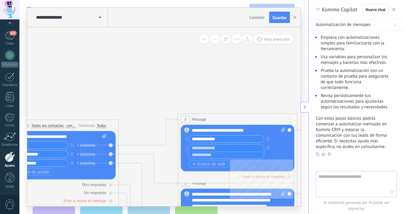
click at [228, 142] on input "**********" at bounding box center [226, 139] width 75 height 7
click at [269, 155] on button "button" at bounding box center [268, 154] width 7 height 7
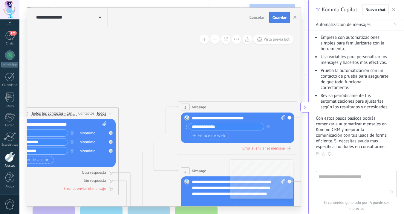
click at [276, 18] on span "Guardar" at bounding box center [279, 18] width 14 height 4
click at [276, 39] on span "Vista previa bot" at bounding box center [276, 39] width 26 height 5
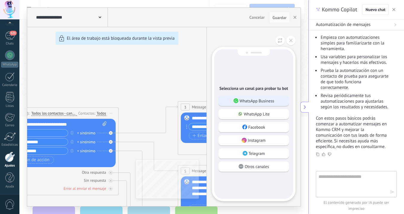
click at [257, 99] on p "WhatsApp Business" at bounding box center [256, 100] width 35 height 5
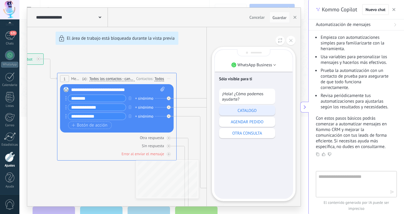
click at [255, 112] on p "CATALOGO" at bounding box center [247, 110] width 50 height 5
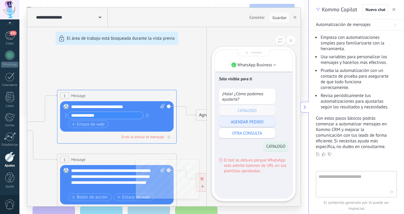
click at [248, 121] on p "AGENDAR PEDIDO" at bounding box center [247, 121] width 50 height 5
click at [279, 42] on icon at bounding box center [280, 40] width 4 height 5
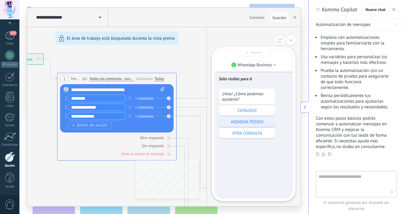
click at [245, 123] on p "AGENDAR PEDIDO" at bounding box center [247, 121] width 50 height 5
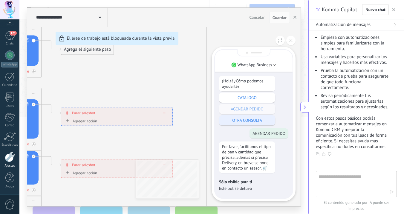
click at [256, 121] on p "OTRA CONSULTA" at bounding box center [247, 120] width 50 height 5
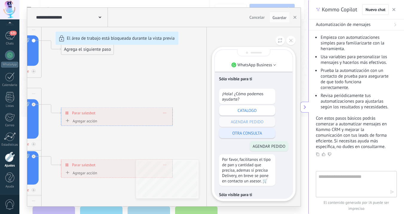
scroll to position [0, 0]
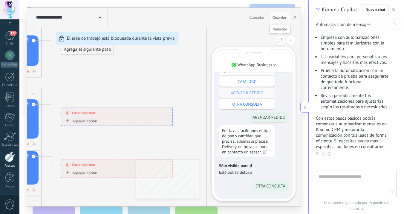
click at [279, 39] on icon at bounding box center [280, 40] width 4 height 5
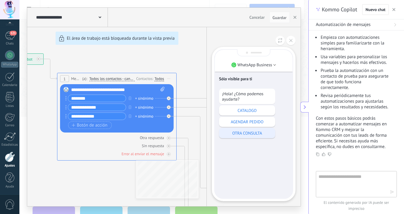
click at [247, 134] on p "OTRA CONSULTA" at bounding box center [247, 132] width 50 height 5
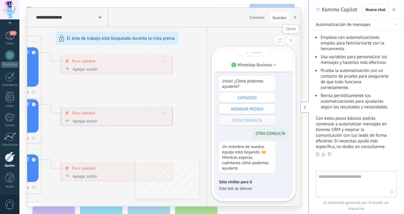
click at [290, 41] on icon at bounding box center [290, 40] width 3 height 3
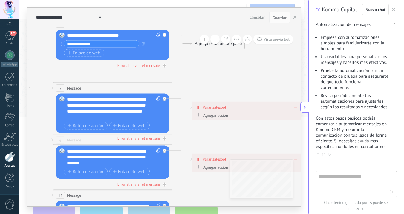
drag, startPoint x: 73, startPoint y: 102, endPoint x: 208, endPoint y: 157, distance: 146.3
click at [209, 155] on icon at bounding box center [126, 157] width 931 height 603
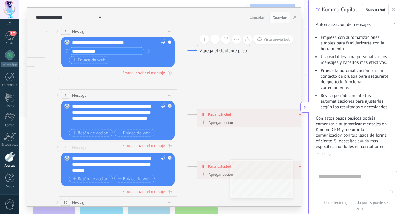
click at [196, 50] on icon at bounding box center [186, 47] width 19 height 10
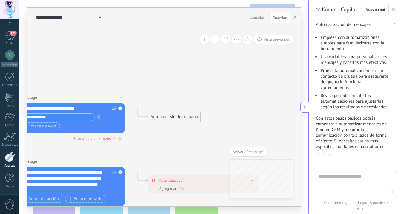
click at [177, 115] on div "Agrega el siguiente paso" at bounding box center [174, 117] width 52 height 10
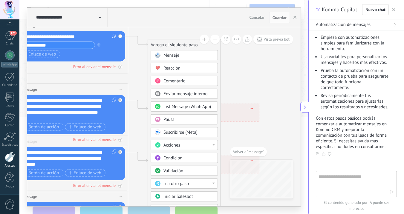
click at [172, 92] on span "Enviar mensaje interno" at bounding box center [185, 94] width 44 height 6
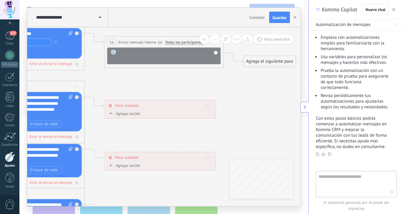
drag, startPoint x: 204, startPoint y: 58, endPoint x: 204, endPoint y: 68, distance: 9.6
click at [204, 68] on div "**********" at bounding box center [163, 52] width 119 height 32
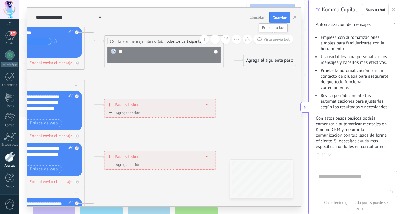
click at [264, 41] on span "Vista previa bot" at bounding box center [276, 39] width 26 height 5
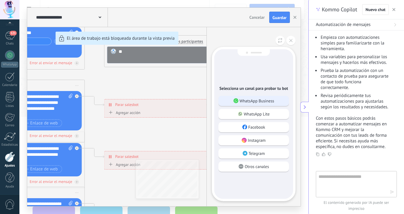
click at [263, 102] on p "WhatsApp Business" at bounding box center [256, 100] width 35 height 5
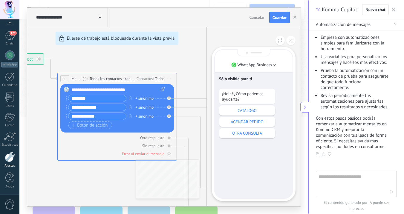
click at [246, 112] on p "CATALOGO" at bounding box center [247, 110] width 50 height 5
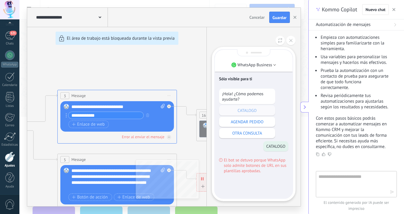
click at [169, 138] on div "**********" at bounding box center [163, 107] width 273 height 199
click at [157, 138] on div "**********" at bounding box center [163, 107] width 273 height 199
click at [292, 44] on button at bounding box center [290, 40] width 9 height 9
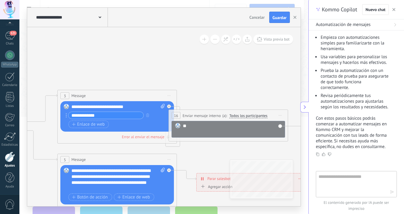
drag, startPoint x: 248, startPoint y: 116, endPoint x: 220, endPoint y: 116, distance: 27.8
click at [220, 116] on span "Enviar mensaje interno" at bounding box center [201, 116] width 38 height 6
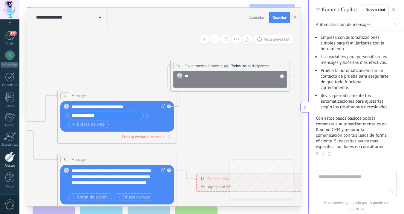
drag, startPoint x: 221, startPoint y: 117, endPoint x: 223, endPoint y: 67, distance: 49.9
click at [223, 67] on div "(a): Todos los participantes Usuario responsable Todos los participantes Oficin…" at bounding box center [245, 66] width 47 height 6
click at [224, 67] on span "(a):" at bounding box center [226, 66] width 5 height 6
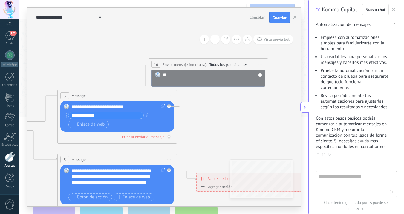
drag, startPoint x: 273, startPoint y: 62, endPoint x: 251, endPoint y: 61, distance: 21.8
click at [251, 61] on div "**********" at bounding box center [208, 64] width 119 height 11
click at [257, 63] on span "Iniciar vista previa aquí Cambiar nombre Duplicar Borrar" at bounding box center [260, 64] width 10 height 9
click at [266, 103] on div "Borrar" at bounding box center [286, 104] width 59 height 10
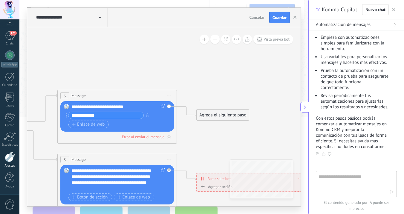
click at [164, 106] on icon at bounding box center [163, 106] width 4 height 4
click input "Subir" at bounding box center [0, 0] width 0 height 0
drag, startPoint x: 142, startPoint y: 134, endPoint x: 159, endPoint y: 137, distance: 17.2
click at [159, 137] on div "Otra respuesta Sin respuesta Error al enviar el mensaje" at bounding box center [116, 136] width 113 height 8
click at [150, 118] on button "button" at bounding box center [147, 114] width 7 height 7
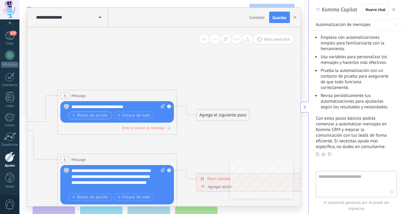
click at [107, 119] on button "Botón de acción" at bounding box center [90, 115] width 44 height 7
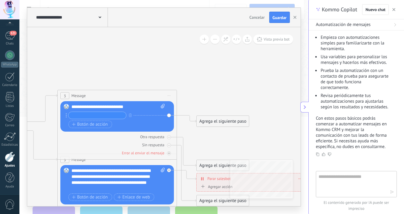
click at [210, 121] on div "Agrega el siguiente paso" at bounding box center [222, 121] width 52 height 10
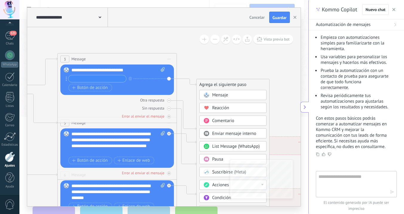
click at [223, 183] on span "Acciones" at bounding box center [220, 185] width 17 height 6
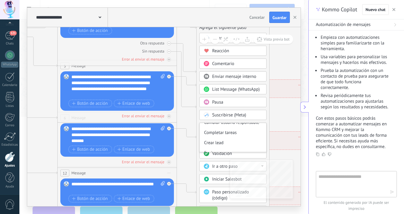
scroll to position [57, 0]
click at [220, 170] on div "Ir a otro paso" at bounding box center [232, 166] width 67 height 10
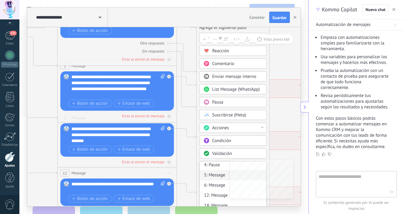
scroll to position [13, 0]
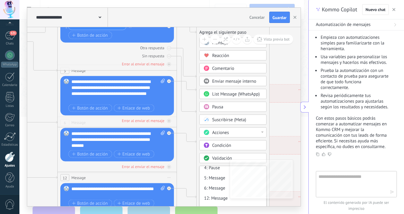
click at [218, 95] on span "List Message (WhatsApp)" at bounding box center [235, 94] width 47 height 6
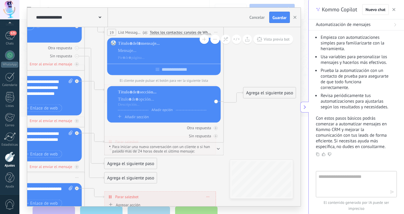
click at [128, 118] on span "Añadir sección" at bounding box center [137, 116] width 24 height 5
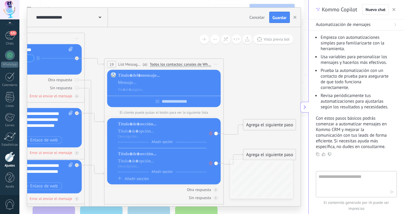
click at [216, 65] on span "Iniciar vista previa aquí Cambiar nombre Duplicar Borrar" at bounding box center [216, 64] width 10 height 9
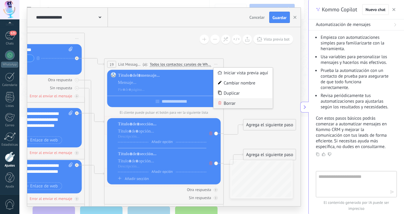
click at [226, 101] on div "Borrar" at bounding box center [242, 103] width 59 height 10
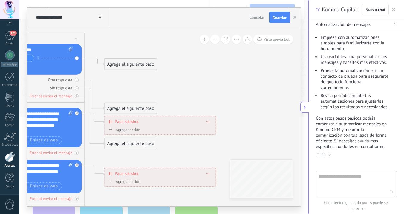
drag, startPoint x: 62, startPoint y: 64, endPoint x: 81, endPoint y: 65, distance: 19.1
click at [80, 65] on div "Reemplazar Quitar Convertir a mensaje de voz Arrastre la imagen aquí para adjun…" at bounding box center [24, 59] width 113 height 30
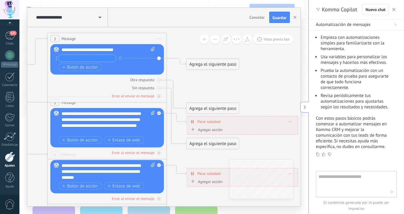
drag, startPoint x: 171, startPoint y: 152, endPoint x: 258, endPoint y: 149, distance: 86.6
click at [271, 152] on icon at bounding box center [120, 171] width 931 height 603
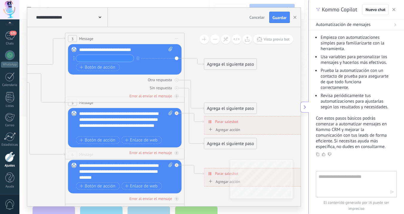
click at [117, 58] on input "text" at bounding box center [105, 58] width 58 height 7
click at [74, 60] on circle at bounding box center [73, 59] width 1 height 1
click at [73, 58] on circle at bounding box center [73, 58] width 1 height 1
click at [82, 66] on icon "button" at bounding box center [81, 67] width 3 height 3
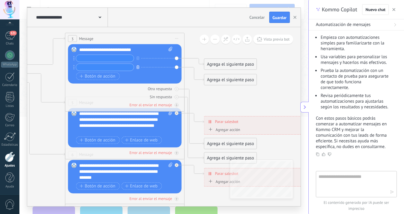
click at [138, 67] on icon "button" at bounding box center [137, 67] width 3 height 4
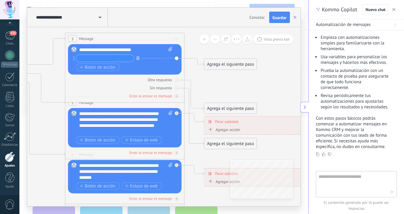
click at [138, 59] on icon "button" at bounding box center [137, 58] width 3 height 4
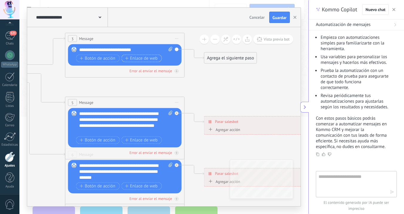
click at [132, 59] on span "Enlace de web" at bounding box center [141, 58] width 33 height 5
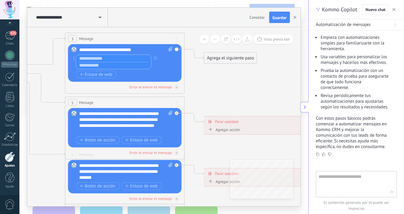
click at [108, 66] on input "text" at bounding box center [113, 65] width 75 height 7
click at [102, 61] on input "text" at bounding box center [113, 58] width 75 height 7
click at [94, 67] on input "text" at bounding box center [113, 65] width 75 height 7
paste input "**********"
type input "**********"
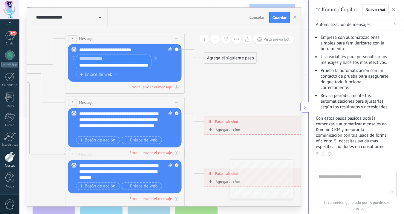
click at [130, 72] on div "Botón de acción Enlace de web" at bounding box center [124, 74] width 96 height 7
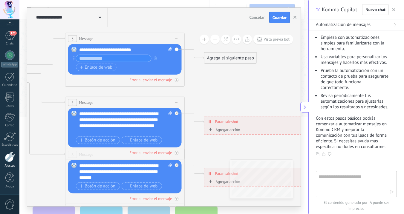
click at [114, 59] on input "text" at bounding box center [113, 58] width 75 height 7
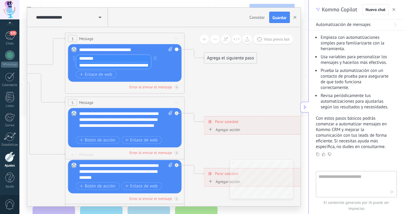
type input "********"
click at [196, 67] on icon at bounding box center [138, 171] width 931 height 603
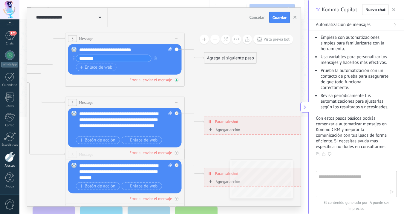
click at [165, 80] on div "Error al enviar el mensaje" at bounding box center [150, 79] width 42 height 5
click at [176, 80] on icon at bounding box center [177, 80] width 2 height 1
click at [175, 80] on icon at bounding box center [176, 80] width 3 height 3
click at [175, 80] on div at bounding box center [177, 80] width 4 height 4
click at [157, 78] on div "Error al enviar el mensaje" at bounding box center [150, 79] width 42 height 5
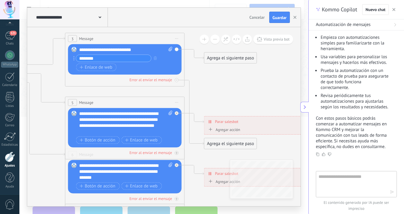
click at [172, 50] on icon at bounding box center [170, 49] width 4 height 4
click input "Subir" at bounding box center [0, 0] width 0 height 0
click at [73, 57] on div "Reemplazar Quitar Convertir a mensaje de voz Arrastre la imagen aquí para adjun…" at bounding box center [124, 59] width 113 height 30
click at [75, 59] on div "**********" at bounding box center [112, 58] width 78 height 7
click at [85, 65] on span "Enlace de web" at bounding box center [96, 67] width 33 height 5
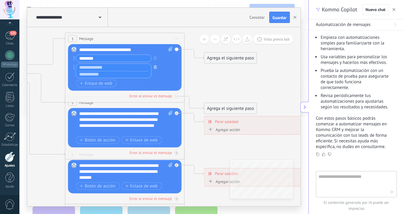
click at [157, 68] on button "button" at bounding box center [155, 66] width 7 height 7
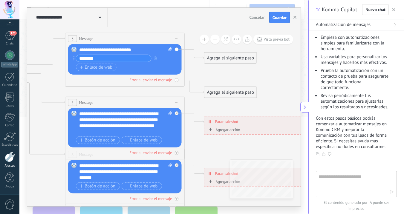
click at [168, 50] on icon at bounding box center [170, 49] width 4 height 4
click input "Subir" at bounding box center [0, 0] width 0 height 0
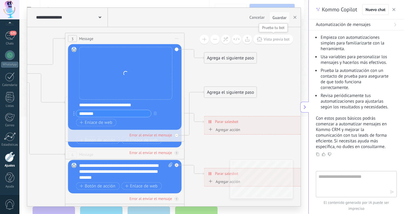
click at [268, 42] on button "Vista previa bot" at bounding box center [273, 39] width 40 height 9
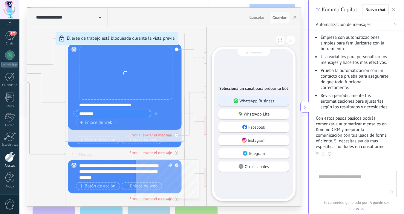
click at [267, 104] on div "WhatsApp Business" at bounding box center [253, 101] width 70 height 10
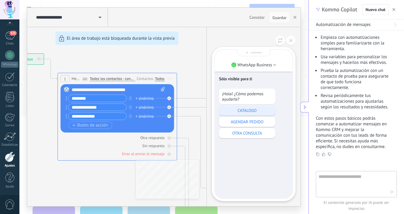
click at [248, 113] on div "CATALOGO" at bounding box center [247, 110] width 56 height 10
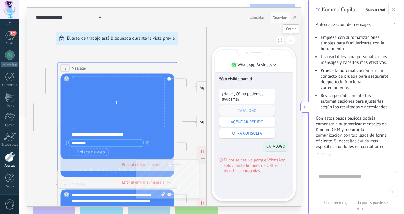
click at [290, 37] on button at bounding box center [290, 40] width 9 height 9
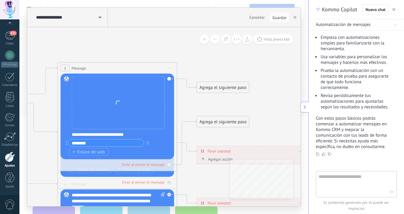
click at [147, 97] on div "Reemplazar Quitar Convertir a mensaje de voz Arrastre la imagen aquí para adjun…" at bounding box center [118, 102] width 93 height 53
click at [169, 78] on div "Reemplazar Quitar Convertir a mensaje de voz Arrastre la imagen aquí para adjun…" at bounding box center [117, 117] width 113 height 86
click at [102, 145] on input "********" at bounding box center [106, 143] width 75 height 7
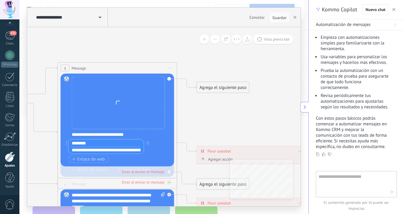
click at [207, 120] on icon at bounding box center [131, 201] width 931 height 603
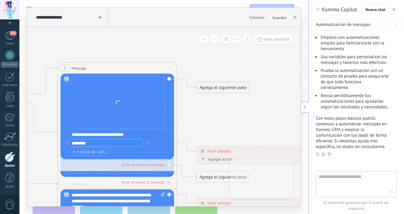
click at [277, 20] on button "Guardar" at bounding box center [279, 17] width 21 height 11
click at [279, 18] on span "Guardar" at bounding box center [279, 18] width 14 height 4
click at [265, 132] on icon at bounding box center [131, 201] width 931 height 603
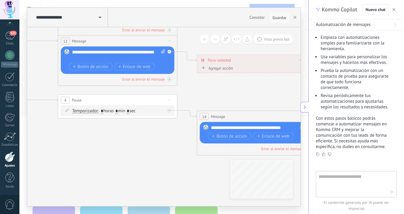
click at [277, 16] on span "Guardar" at bounding box center [279, 18] width 14 height 4
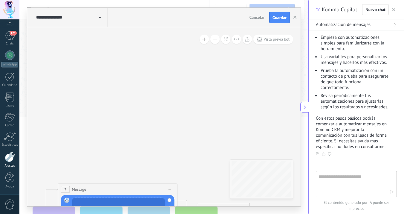
click at [305, 104] on button at bounding box center [304, 107] width 8 height 11
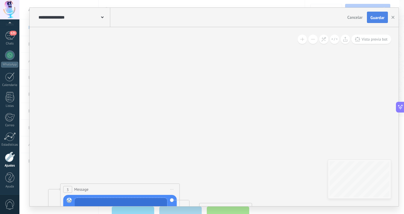
click at [378, 16] on span "Guardar" at bounding box center [377, 18] width 14 height 4
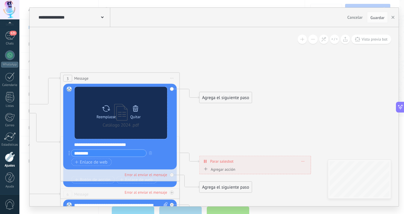
click at [125, 126] on div "Reemplazar Quitar Convertir a mensaje de voz" at bounding box center [120, 113] width 93 height 52
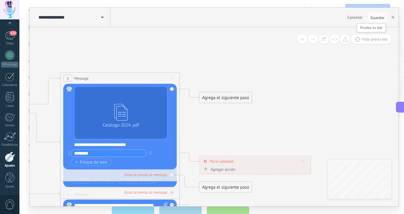
click at [365, 41] on span "Vista previa bot" at bounding box center [374, 39] width 26 height 5
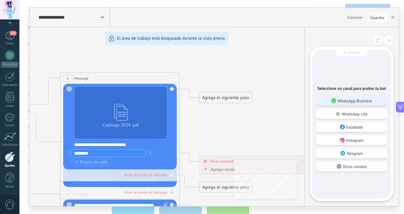
click at [352, 102] on p "WhatsApp Business" at bounding box center [354, 100] width 35 height 5
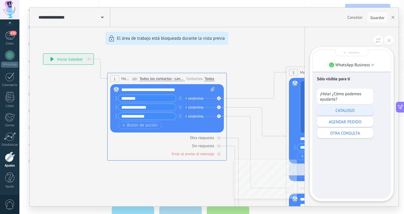
click at [328, 111] on p "CATALOGO" at bounding box center [345, 110] width 50 height 5
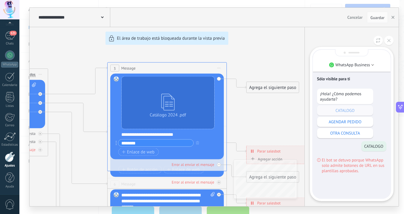
click at [279, 152] on div "**********" at bounding box center [214, 107] width 369 height 199
click at [276, 153] on div "**********" at bounding box center [214, 107] width 369 height 199
click at [253, 152] on div "**********" at bounding box center [214, 107] width 369 height 199
drag, startPoint x: 362, startPoint y: 155, endPoint x: 359, endPoint y: 156, distance: 3.9
click at [359, 156] on div "El bot se detuvo porque WhatsApp solo admite botones de URL en sus plantillas a…" at bounding box center [351, 163] width 69 height 19
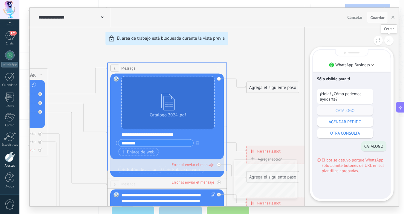
click at [388, 44] on button at bounding box center [388, 40] width 9 height 9
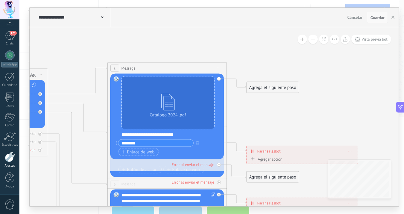
click at [379, 22] on button "Guardar" at bounding box center [377, 17] width 21 height 11
click at [378, 20] on span "Guardar" at bounding box center [377, 18] width 14 height 4
click at [346, 40] on icon at bounding box center [345, 39] width 4 height 5
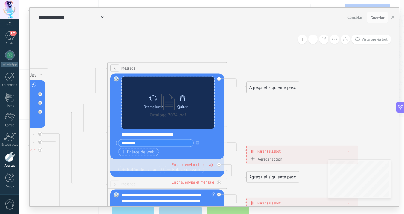
click at [192, 99] on div "Quitar" at bounding box center [182, 100] width 25 height 16
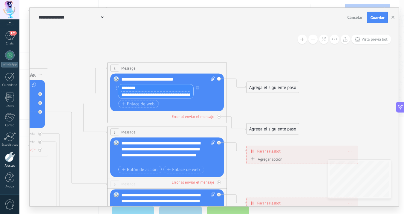
click at [182, 90] on input "********" at bounding box center [155, 87] width 75 height 7
click at [175, 103] on div "Botón de acción Enlace de web" at bounding box center [166, 103] width 96 height 7
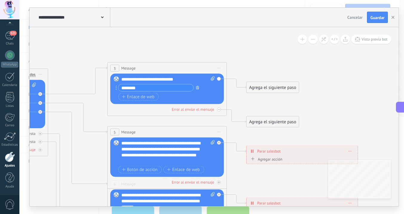
click at [198, 89] on icon "button" at bounding box center [197, 88] width 3 height 4
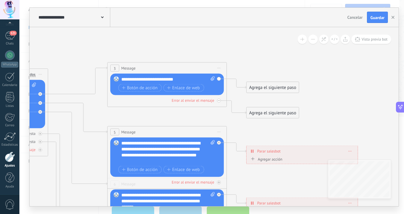
click at [213, 81] on icon at bounding box center [213, 78] width 4 height 4
click input "Subir" at bounding box center [0, 0] width 0 height 0
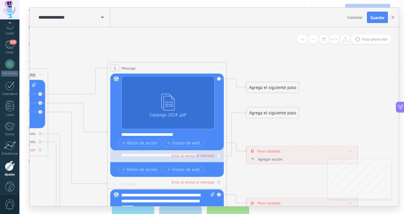
scroll to position [34, 0]
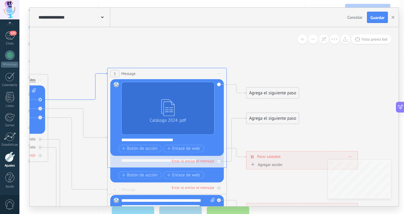
click at [81, 98] on icon at bounding box center [77, 85] width 59 height 27
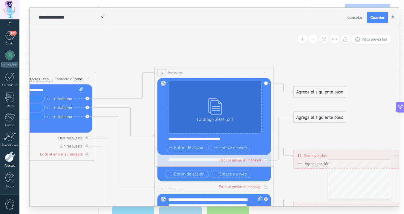
click at [392, 19] on icon "button" at bounding box center [392, 17] width 3 height 3
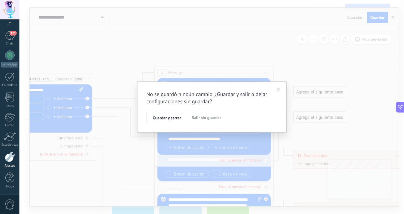
click at [214, 115] on span "Salir sin guardar" at bounding box center [206, 117] width 29 height 5
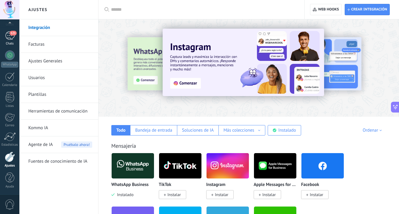
click at [10, 38] on div "121" at bounding box center [10, 35] width 10 height 9
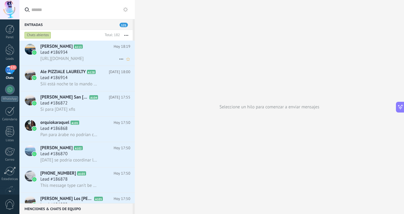
click at [72, 52] on div "Lead #186934" at bounding box center [85, 53] width 90 height 6
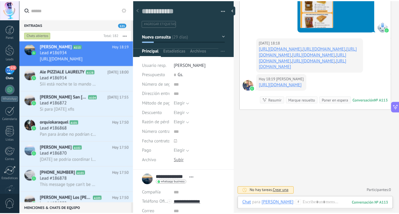
scroll to position [1500, 0]
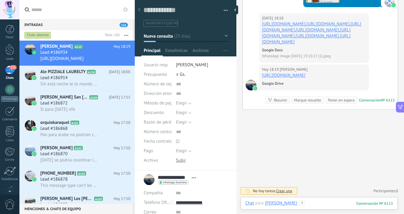
click at [308, 205] on div at bounding box center [319, 209] width 148 height 18
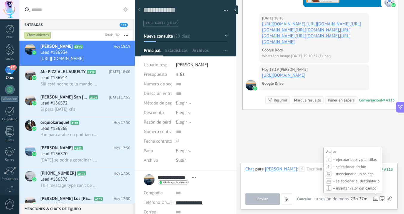
click at [374, 200] on icon at bounding box center [375, 199] width 5 height 4
click at [374, 199] on icon at bounding box center [375, 199] width 5 height 4
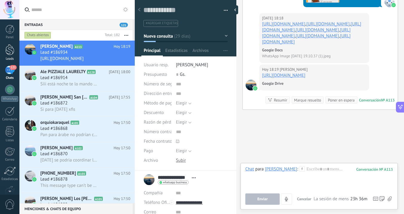
click at [11, 47] on div at bounding box center [9, 49] width 9 height 11
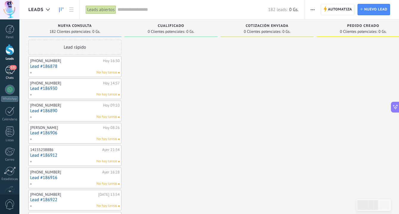
click at [11, 70] on div "121" at bounding box center [10, 70] width 10 height 9
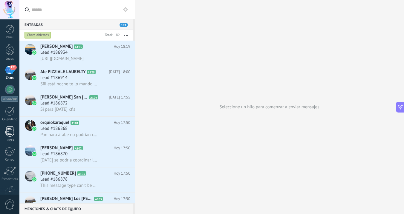
click at [13, 136] on div at bounding box center [9, 131] width 9 height 10
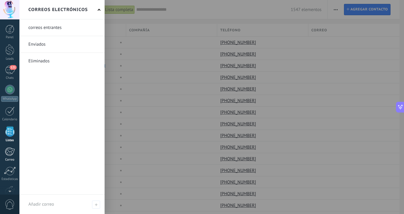
click at [10, 152] on div at bounding box center [10, 151] width 10 height 9
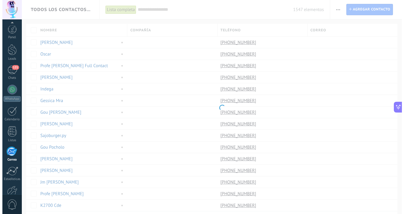
scroll to position [34, 0]
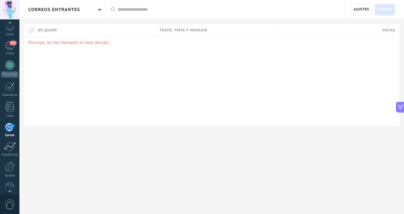
click at [10, 23] on div at bounding box center [9, 23] width 19 height 9
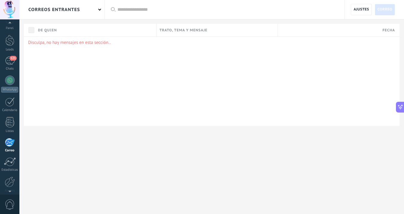
scroll to position [0, 0]
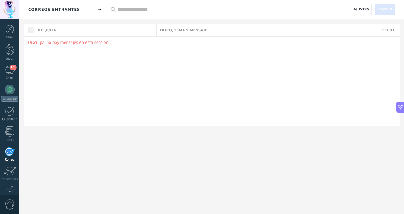
click at [10, 23] on div "Panel Leads 121 Chats WhatsApp Clientes" at bounding box center [19, 106] width 39 height 175
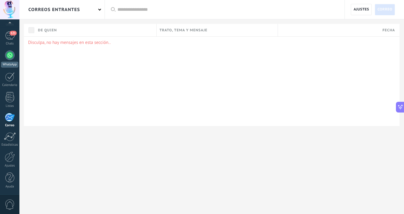
click at [5, 59] on link "WhatsApp" at bounding box center [9, 58] width 19 height 17
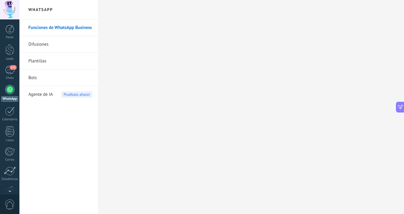
click at [47, 66] on link "Plantillas" at bounding box center [60, 61] width 64 height 17
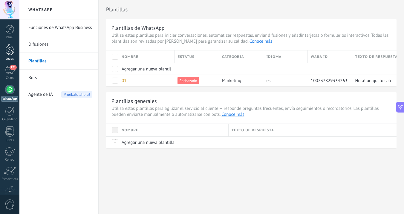
click at [10, 56] on link "Leads" at bounding box center [9, 52] width 19 height 17
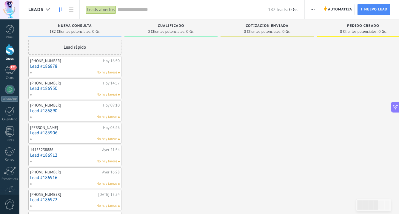
click at [10, 12] on div at bounding box center [9, 9] width 19 height 19
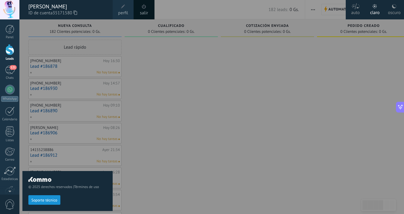
click at [19, 12] on div at bounding box center [9, 9] width 19 height 19
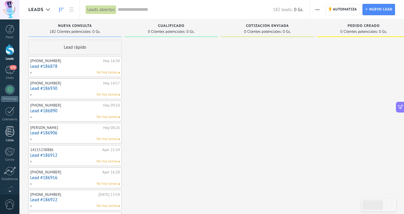
click at [10, 131] on div at bounding box center [9, 131] width 9 height 10
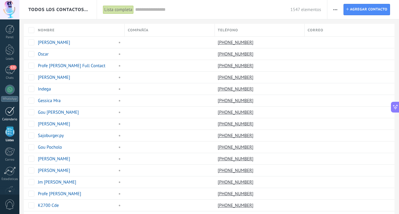
click at [10, 116] on link "Calendario" at bounding box center [9, 114] width 19 height 15
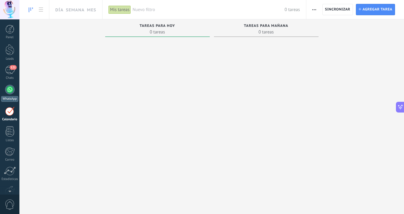
click at [9, 94] on div at bounding box center [10, 90] width 10 height 10
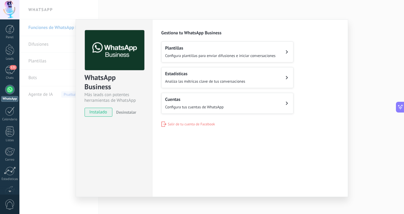
click at [194, 59] on button "Plantillas Configura plantillas para enviar difusiones e iniciar conversaciones" at bounding box center [227, 52] width 132 height 21
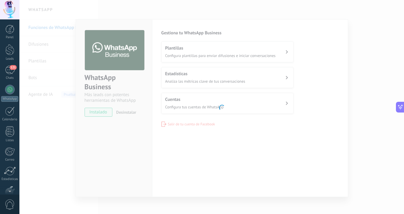
scroll to position [34, 0]
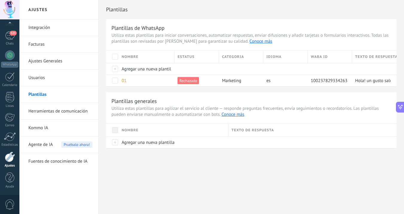
click at [55, 79] on link "Usuarios" at bounding box center [60, 78] width 64 height 17
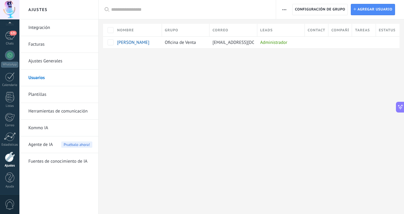
click at [40, 44] on link "Facturas" at bounding box center [60, 44] width 64 height 17
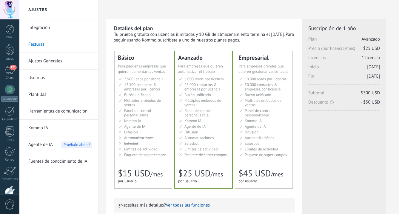
click at [44, 61] on link "Ajustes Generales" at bounding box center [60, 61] width 64 height 17
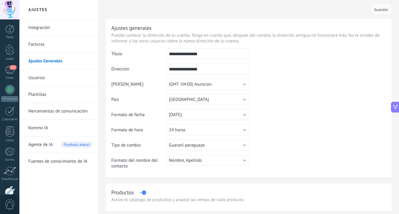
click at [51, 112] on link "Herramientas de comunicación" at bounding box center [60, 111] width 64 height 17
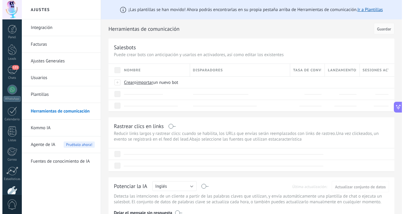
scroll to position [375, 0]
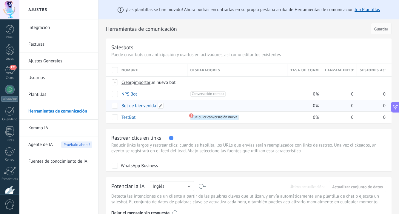
click at [134, 107] on link "Bot de bienvenida" at bounding box center [139, 106] width 35 height 6
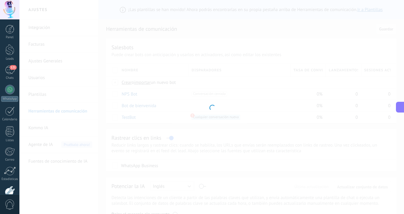
type input "**********"
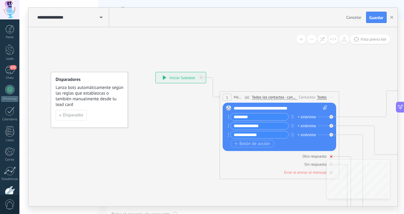
drag, startPoint x: 253, startPoint y: 158, endPoint x: 228, endPoint y: 159, distance: 25.1
click at [228, 159] on div "Otra respuesta" at bounding box center [278, 156] width 113 height 6
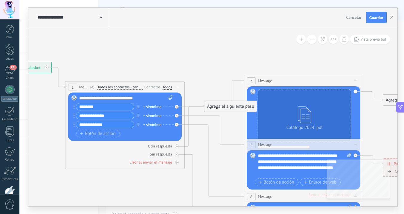
drag, startPoint x: 337, startPoint y: 71, endPoint x: 179, endPoint y: 60, distance: 158.3
click at [180, 60] on icon at bounding box center [317, 202] width 931 height 578
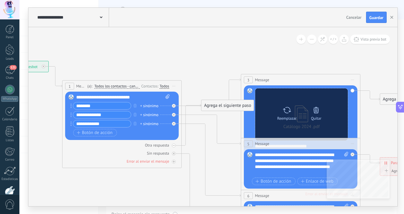
click at [290, 115] on div at bounding box center [286, 110] width 9 height 12
click input "Subir" at bounding box center [0, 0] width 0 height 0
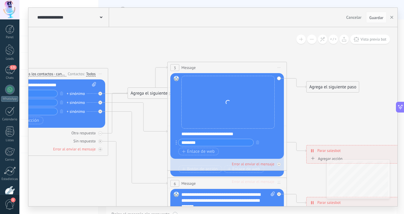
drag, startPoint x: 367, startPoint y: 144, endPoint x: 286, endPoint y: 130, distance: 82.0
click at [286, 130] on icon at bounding box center [240, 188] width 931 height 578
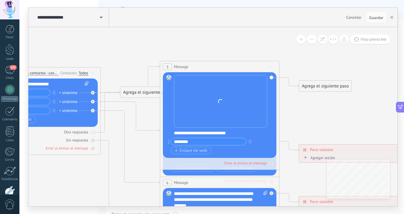
click at [151, 94] on div "Agrega el siguiente paso" at bounding box center [146, 92] width 52 height 10
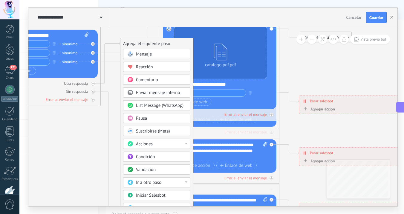
click at [165, 145] on div "Acciones" at bounding box center [161, 144] width 50 height 6
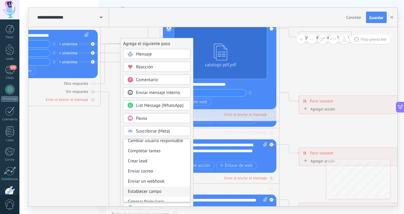
scroll to position [79, 0]
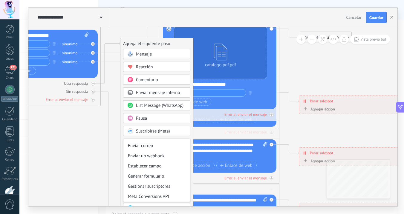
click at [114, 180] on icon at bounding box center [233, 151] width 931 height 603
